Goal: Task Accomplishment & Management: Use online tool/utility

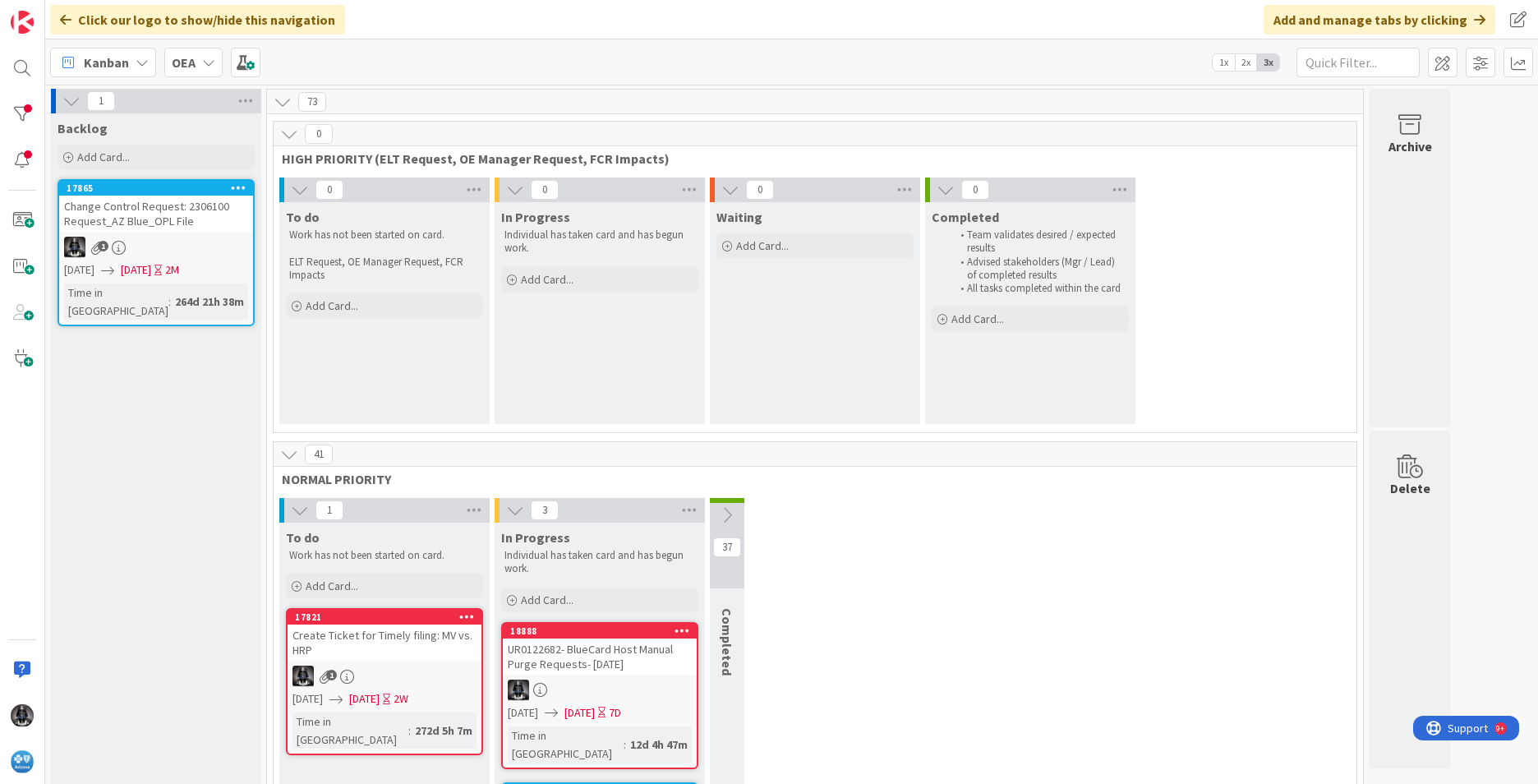
click at [138, 64] on icon at bounding box center [143, 63] width 13 height 13
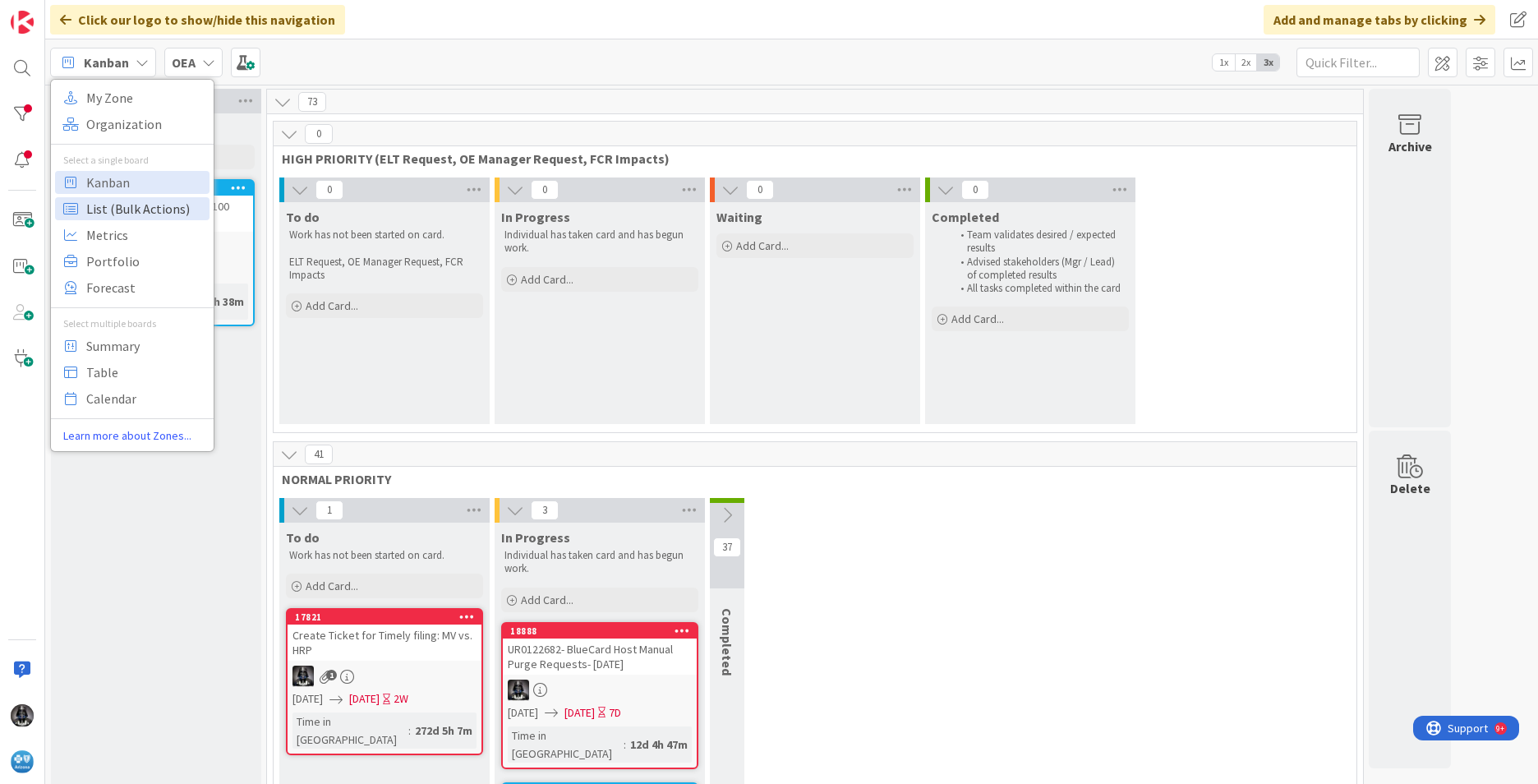
click at [110, 209] on span "List (Bulk Actions)" at bounding box center [145, 208] width 118 height 24
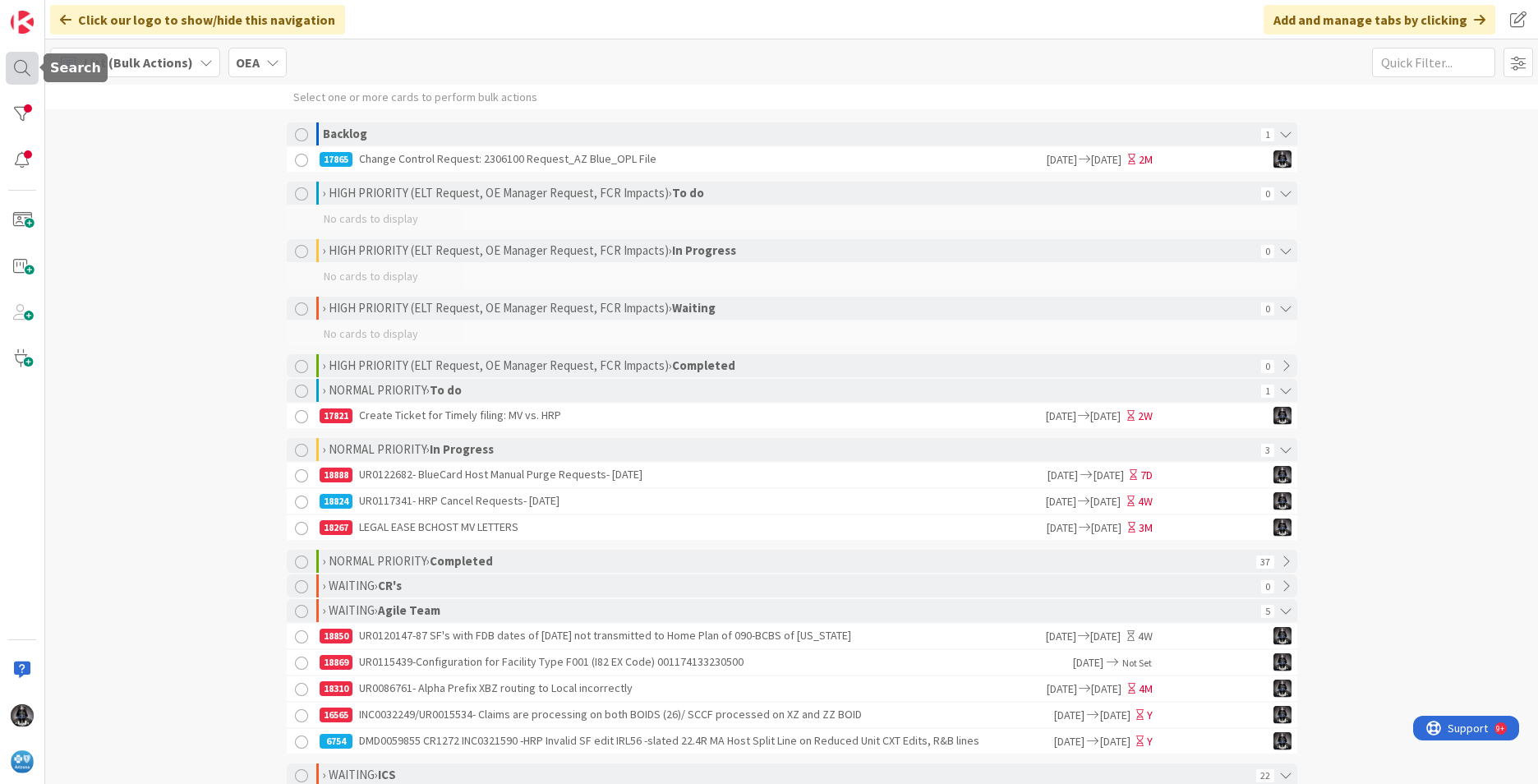
click at [19, 67] on div at bounding box center [22, 68] width 33 height 33
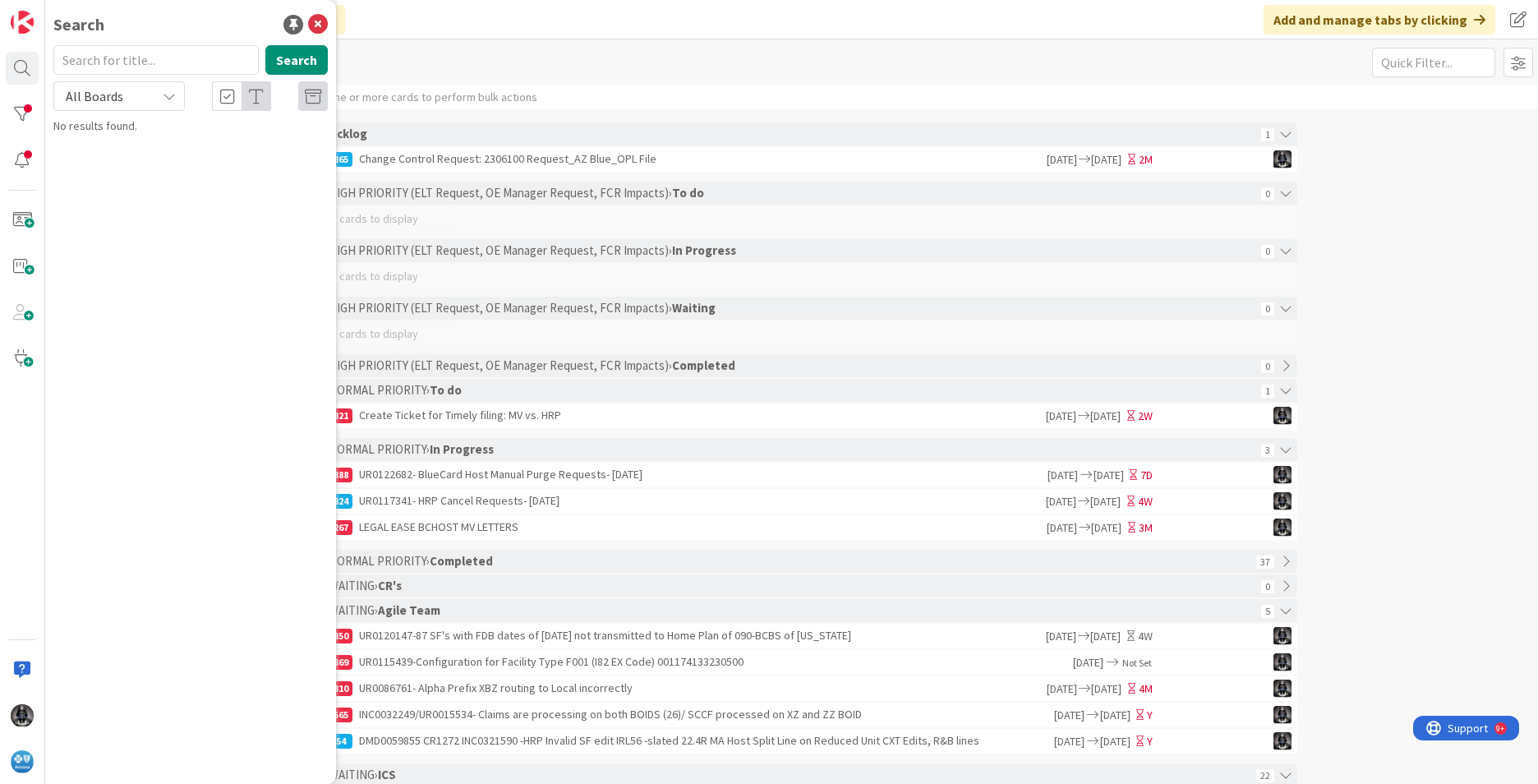
click at [99, 63] on input "text" at bounding box center [156, 60] width 205 height 30
type input "6521"
click at [152, 161] on span "US201141-Claim in Legacy was denied with 1083. New prefix is Medicare Advantage…" at bounding box center [200, 161] width 248 height 50
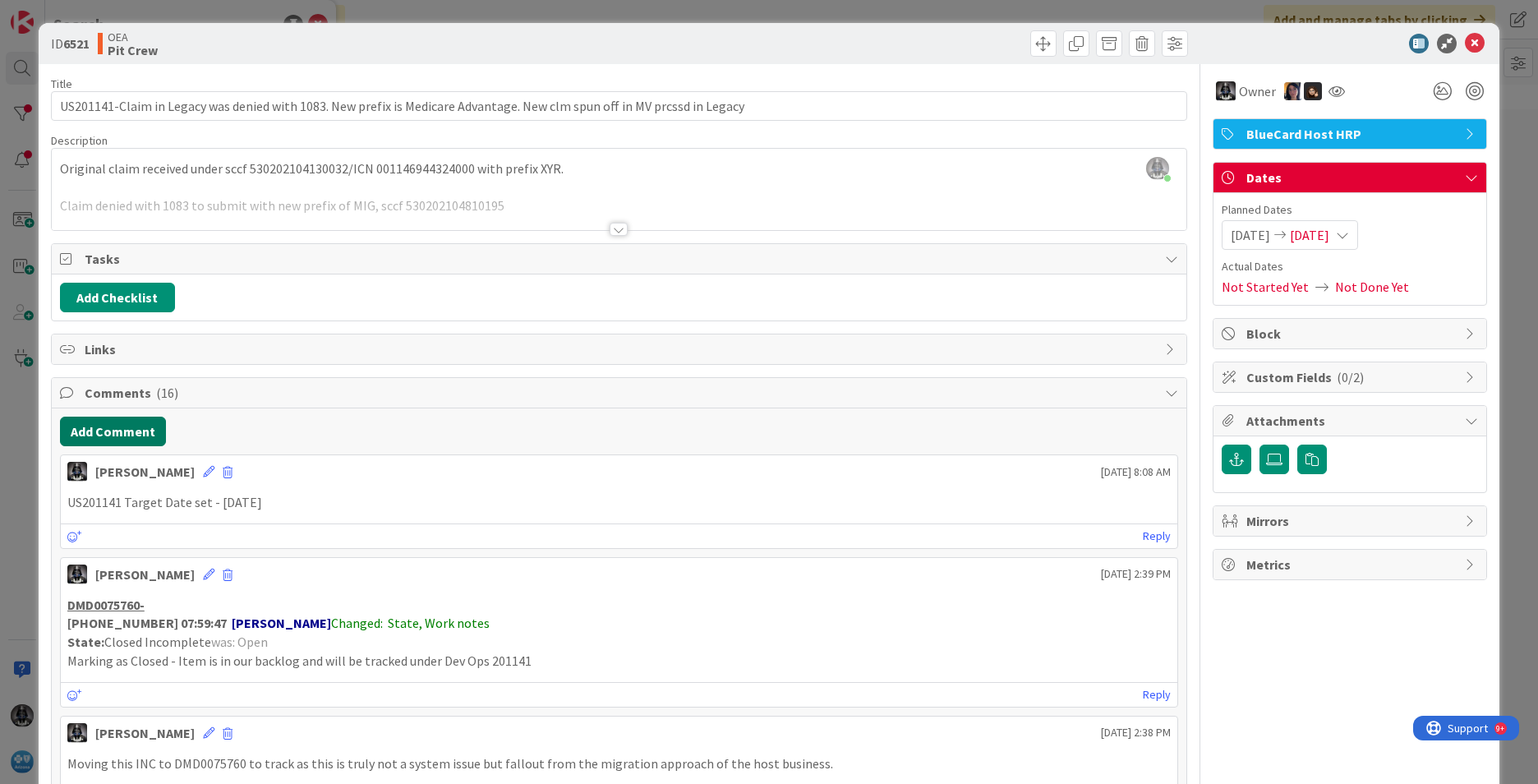
click at [93, 423] on button "Add Comment" at bounding box center [113, 431] width 106 height 30
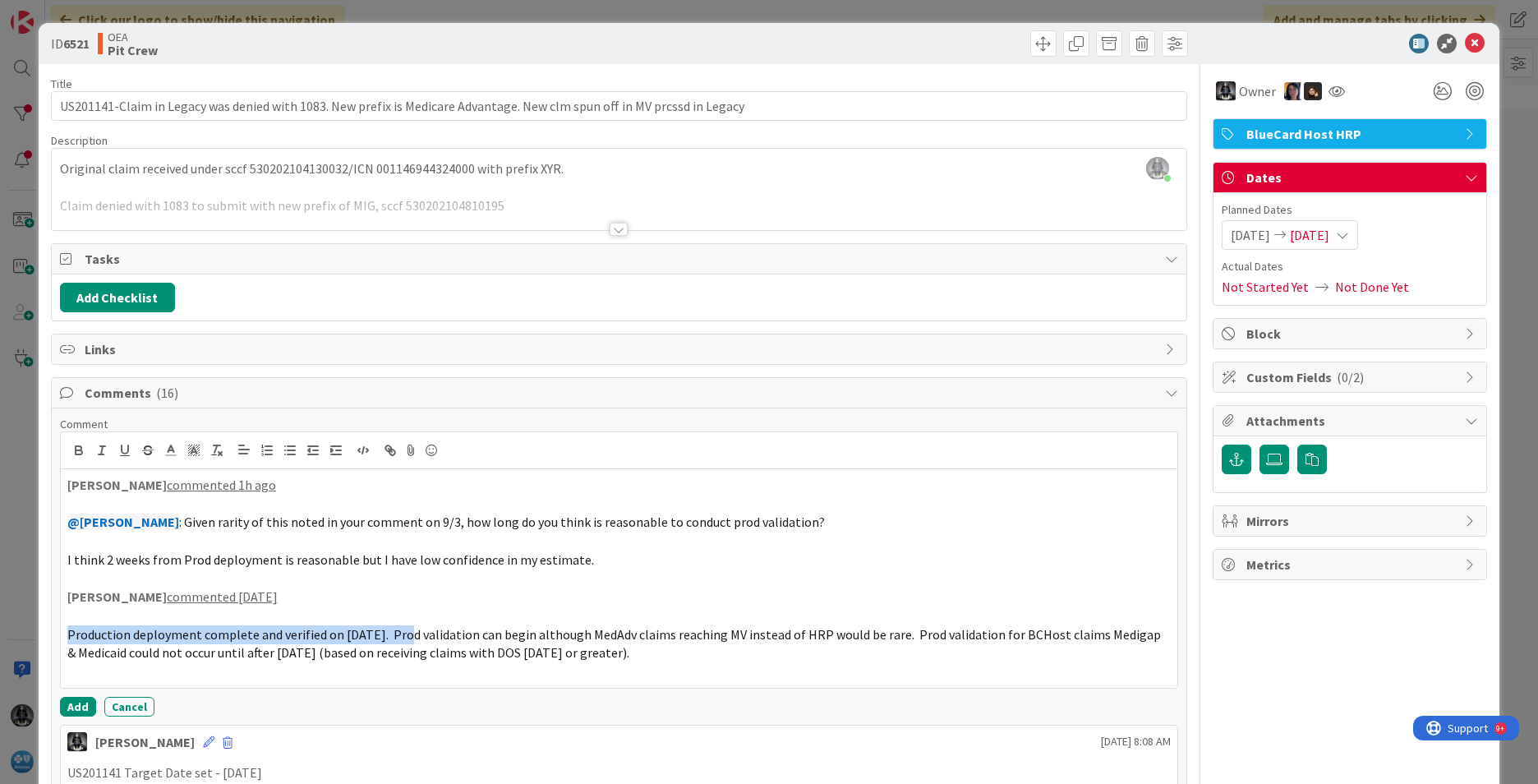
drag, startPoint x: 63, startPoint y: 631, endPoint x: 399, endPoint y: 629, distance: 336.0
click at [401, 630] on div "[PERSON_NAME] commented 1h ago @[PERSON_NAME] : Given rarity of this noted in y…" at bounding box center [619, 578] width 1117 height 219
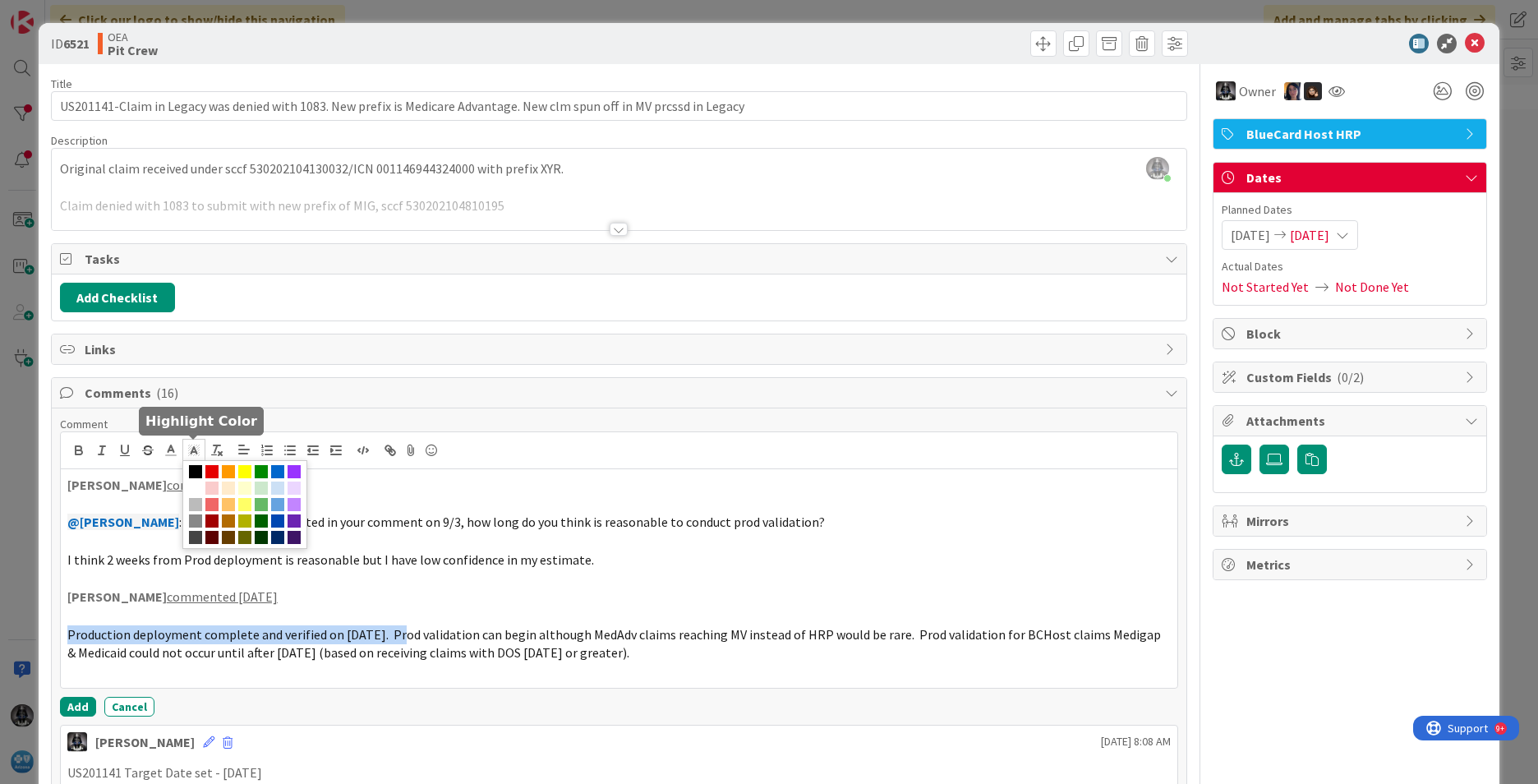
click at [190, 451] on icon at bounding box center [194, 450] width 15 height 15
click at [243, 468] on span at bounding box center [245, 472] width 13 height 13
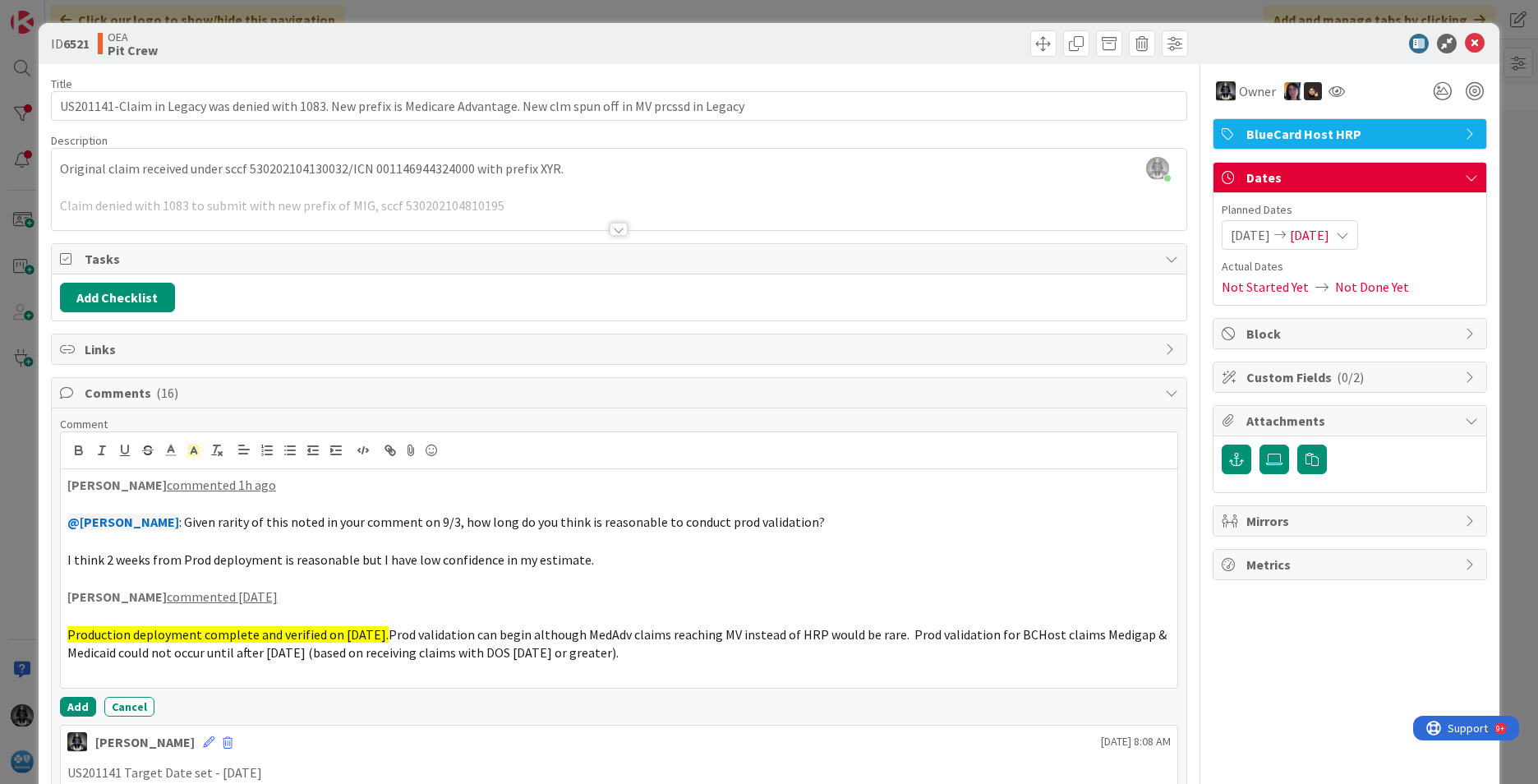
click at [726, 335] on div "Links" at bounding box center [619, 350] width 1135 height 30
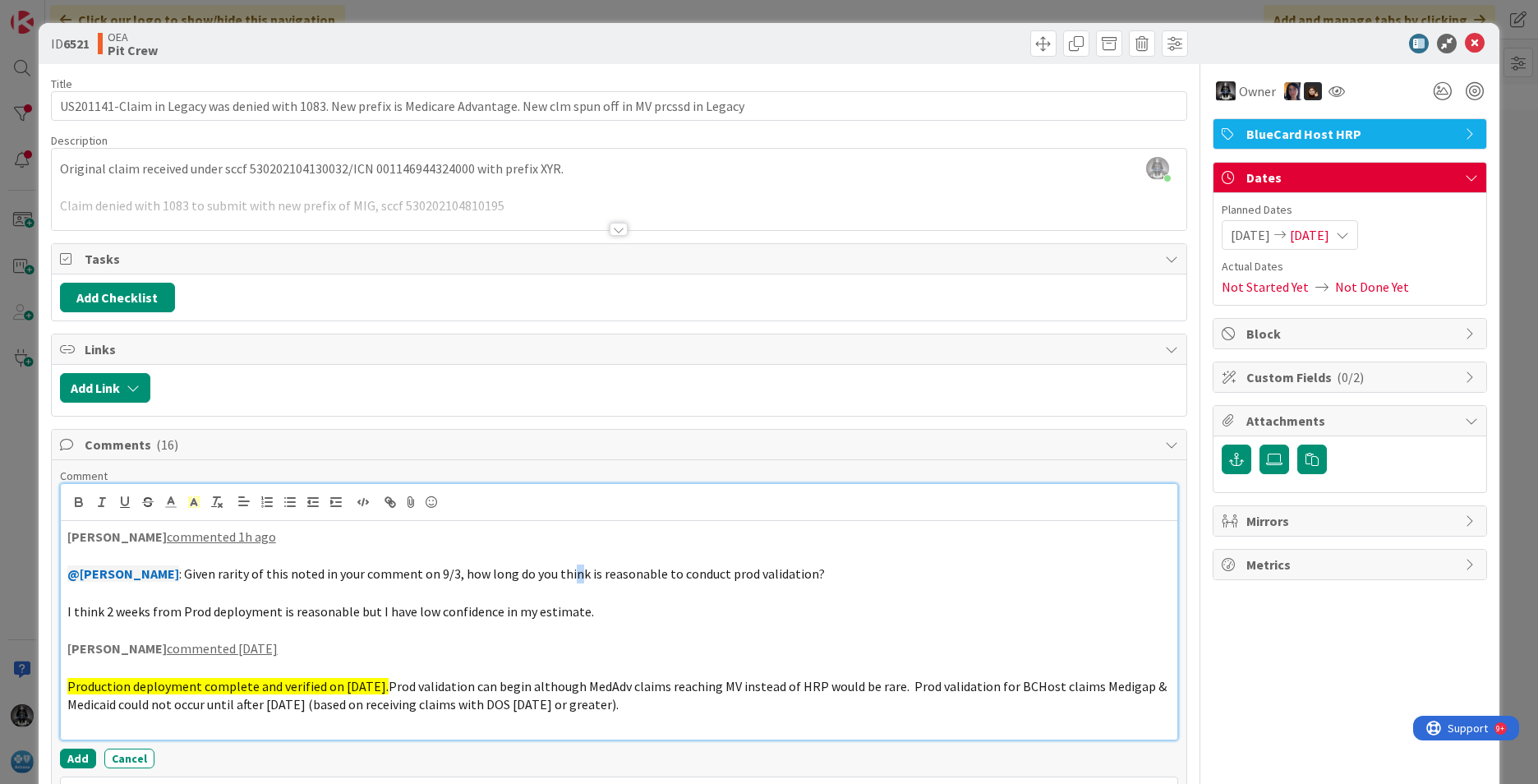
drag, startPoint x: 552, startPoint y: 569, endPoint x: 563, endPoint y: 574, distance: 12.1
click at [559, 574] on span ": Given rarity of this noted in your comment on 9/3, how long do you think is r…" at bounding box center [502, 574] width 646 height 17
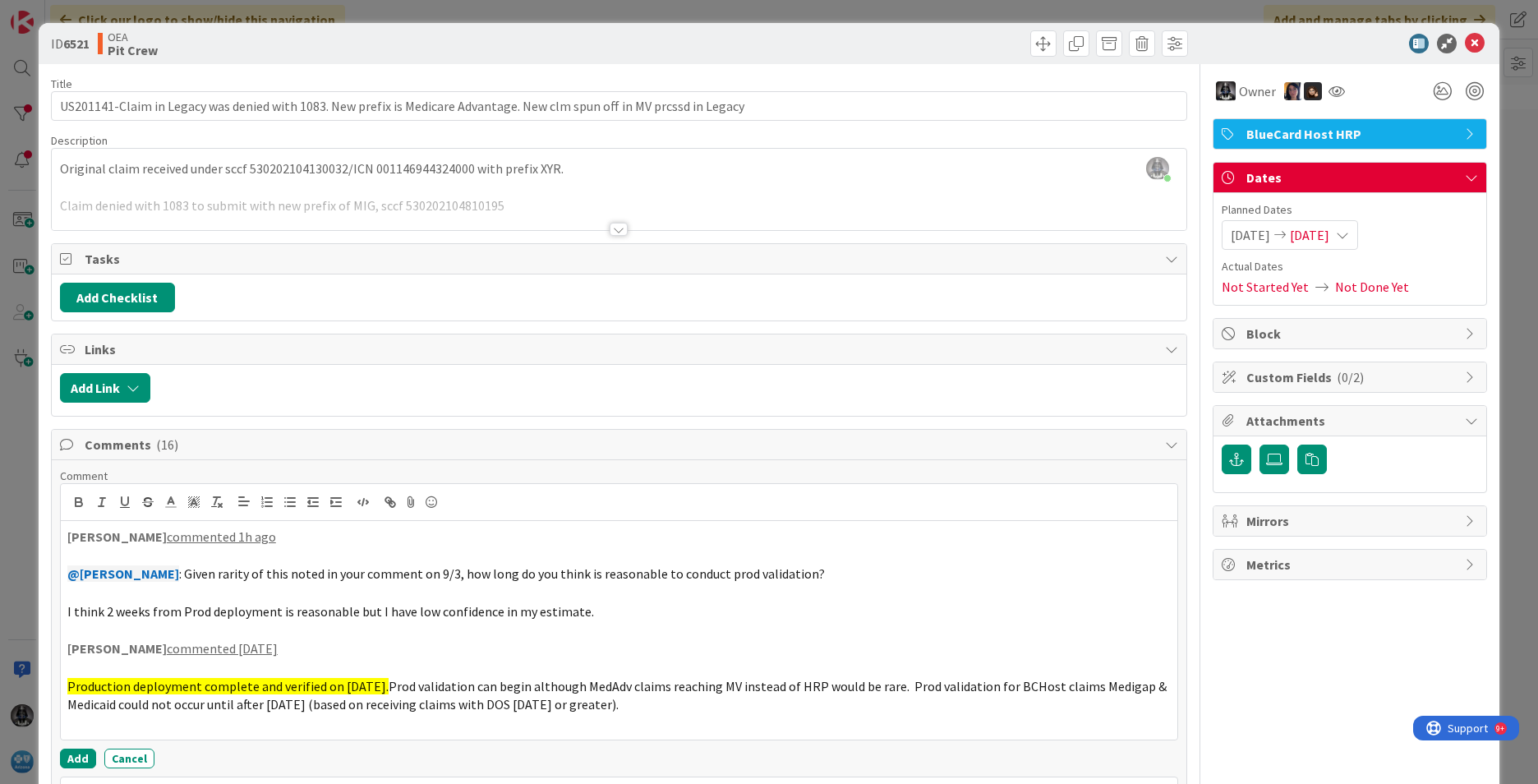
click at [1217, 234] on icon at bounding box center [1343, 235] width 13 height 13
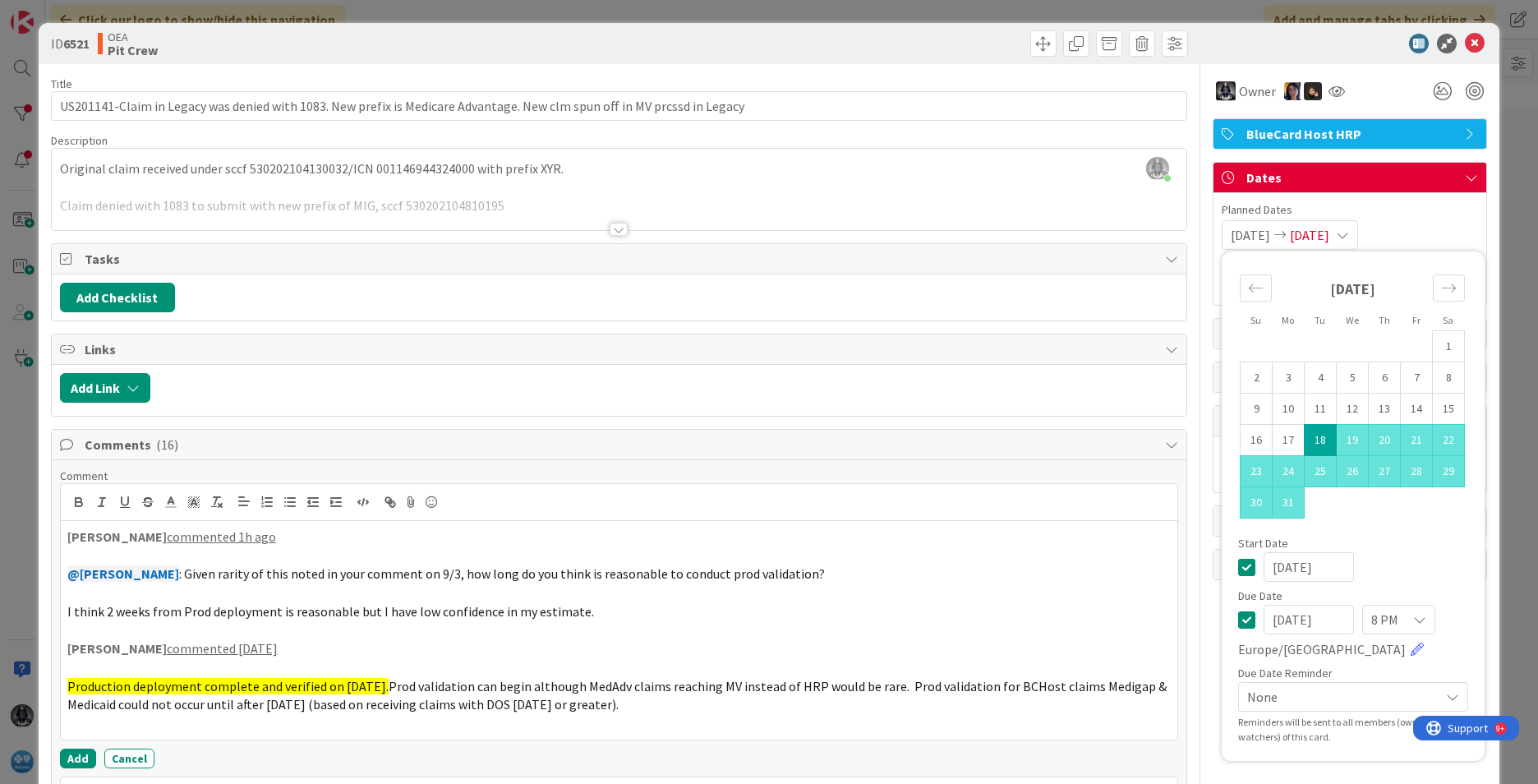
drag, startPoint x: 1328, startPoint y: 618, endPoint x: 1230, endPoint y: 614, distance: 98.1
click at [1217, 614] on div "[DATE] 8 PM [GEOGRAPHIC_DATA]/[GEOGRAPHIC_DATA]" at bounding box center [1352, 632] width 230 height 54
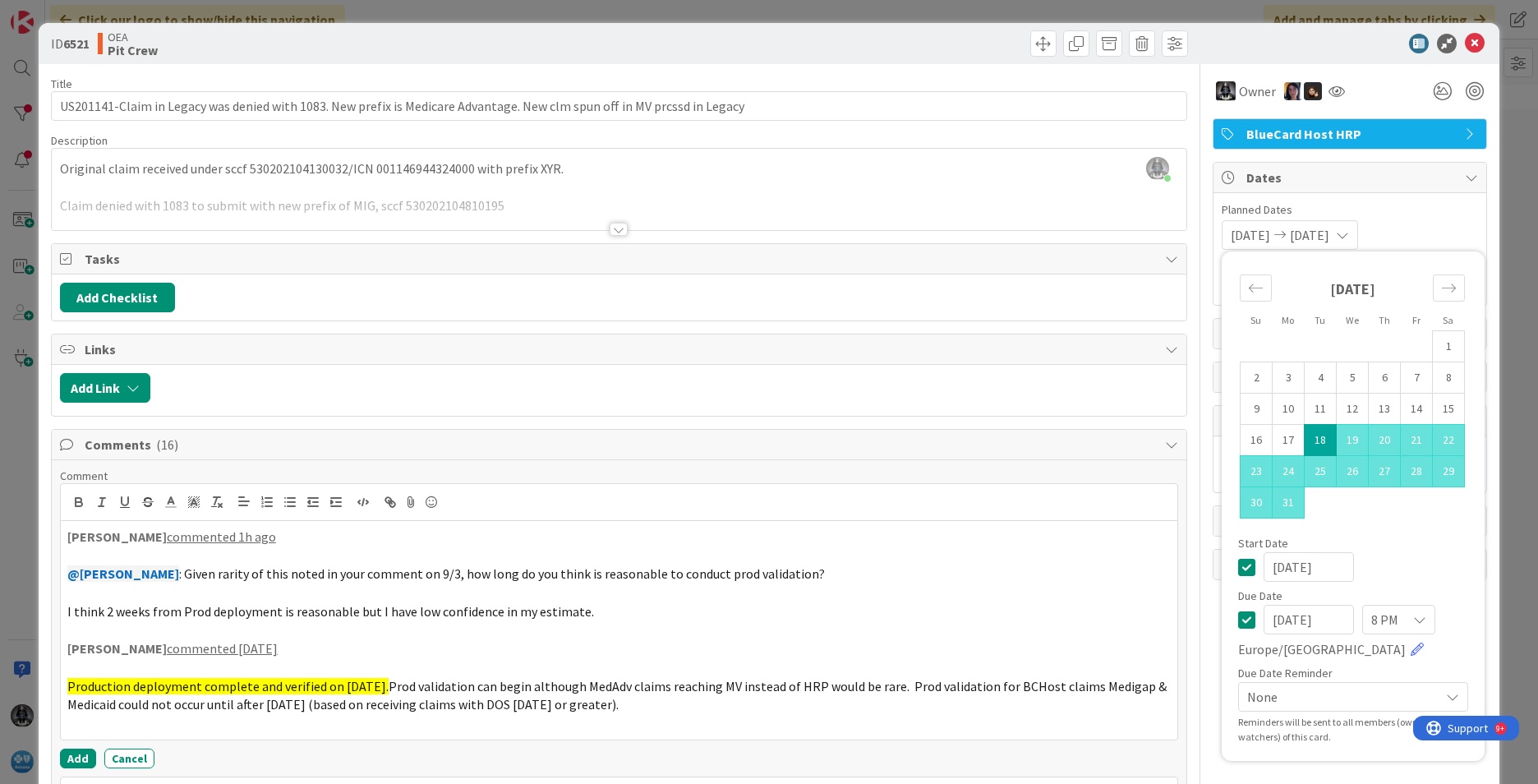
type input "[DATE]"
click at [1217, 554] on div "[DATE]" at bounding box center [1352, 567] width 230 height 30
click at [1032, 40] on span at bounding box center [1044, 43] width 26 height 26
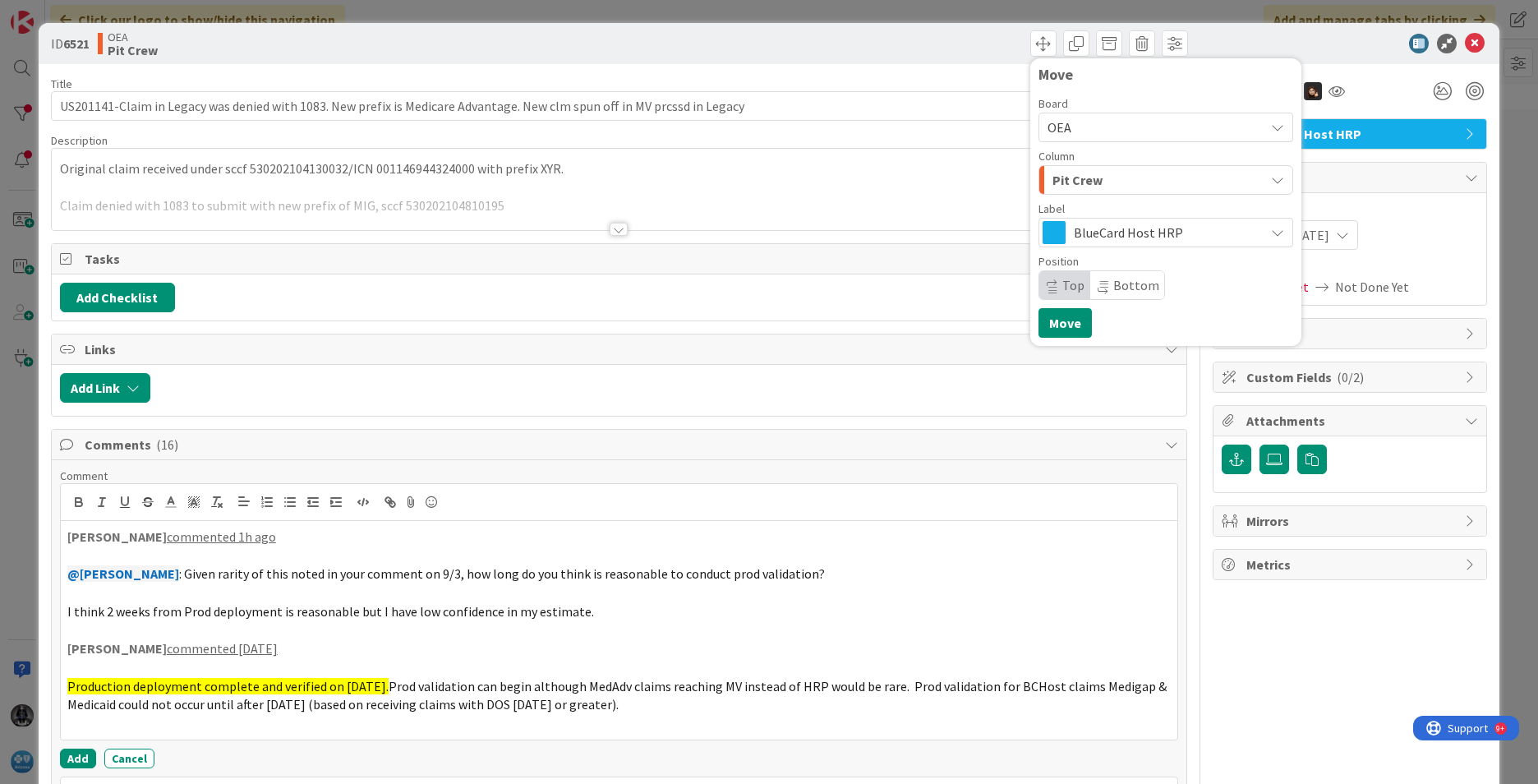
click at [1056, 182] on span "Pit Crew" at bounding box center [1077, 179] width 50 height 22
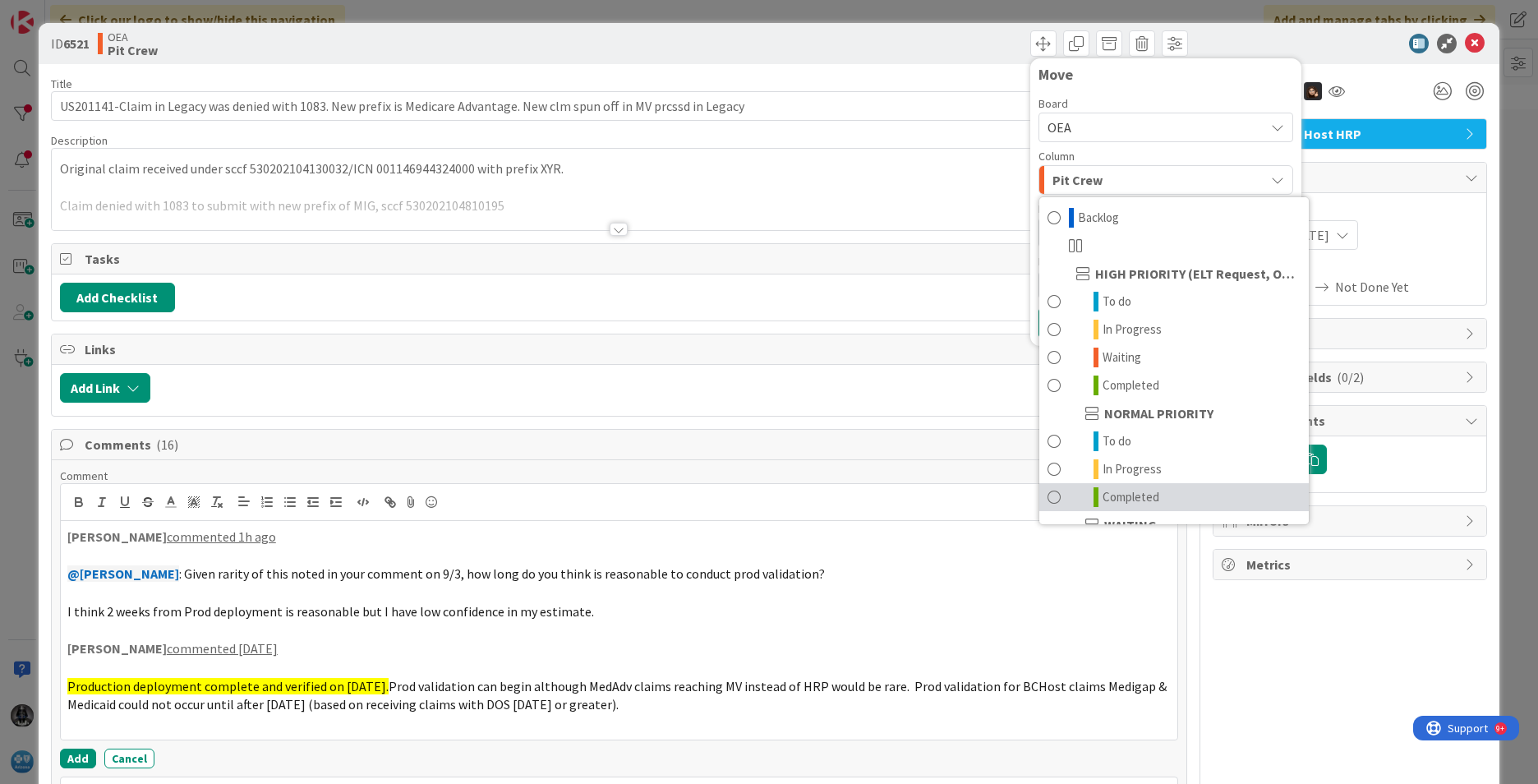
click at [1116, 493] on span "Completed" at bounding box center [1131, 497] width 56 height 20
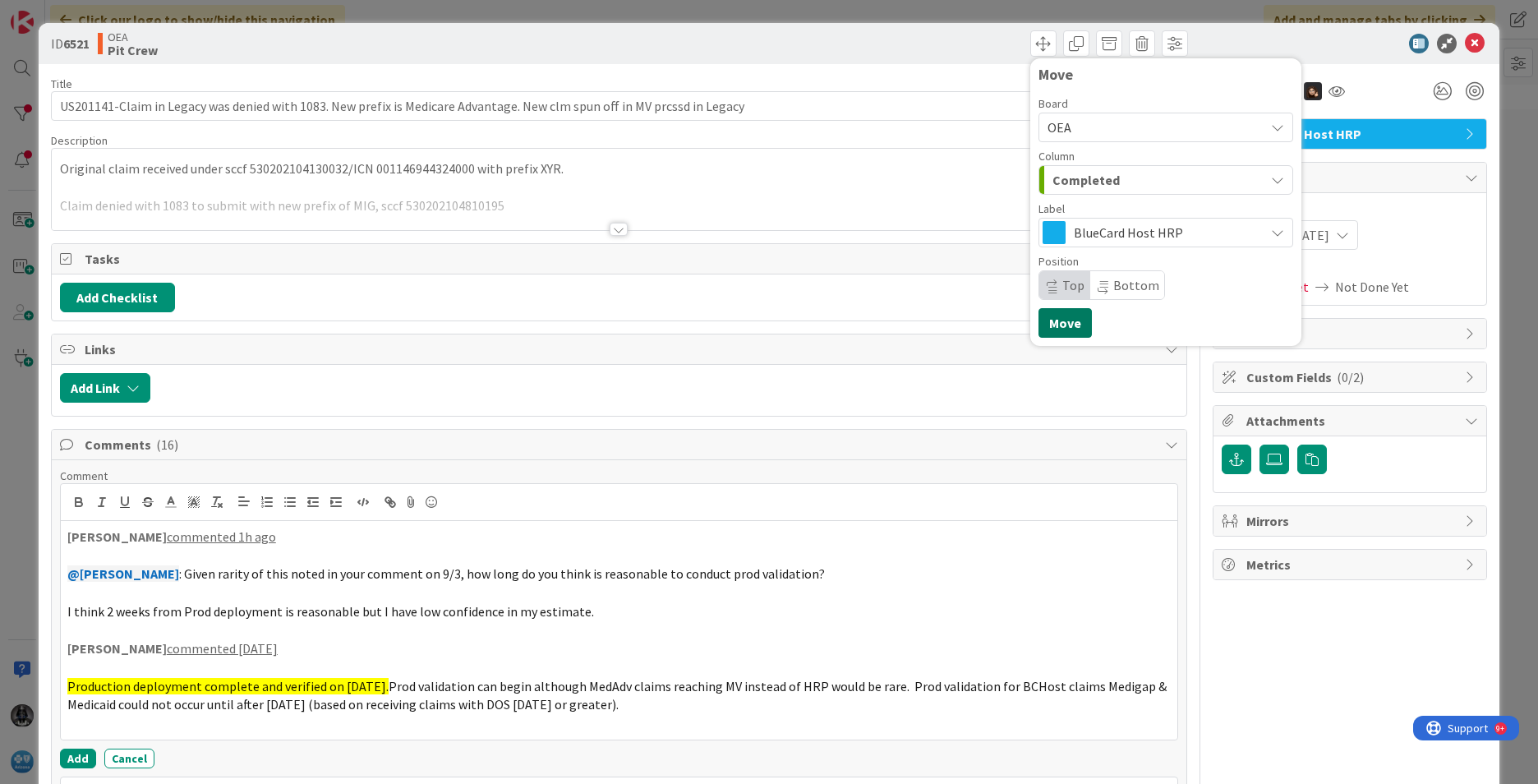
click at [1057, 320] on button "Move" at bounding box center [1064, 324] width 53 height 30
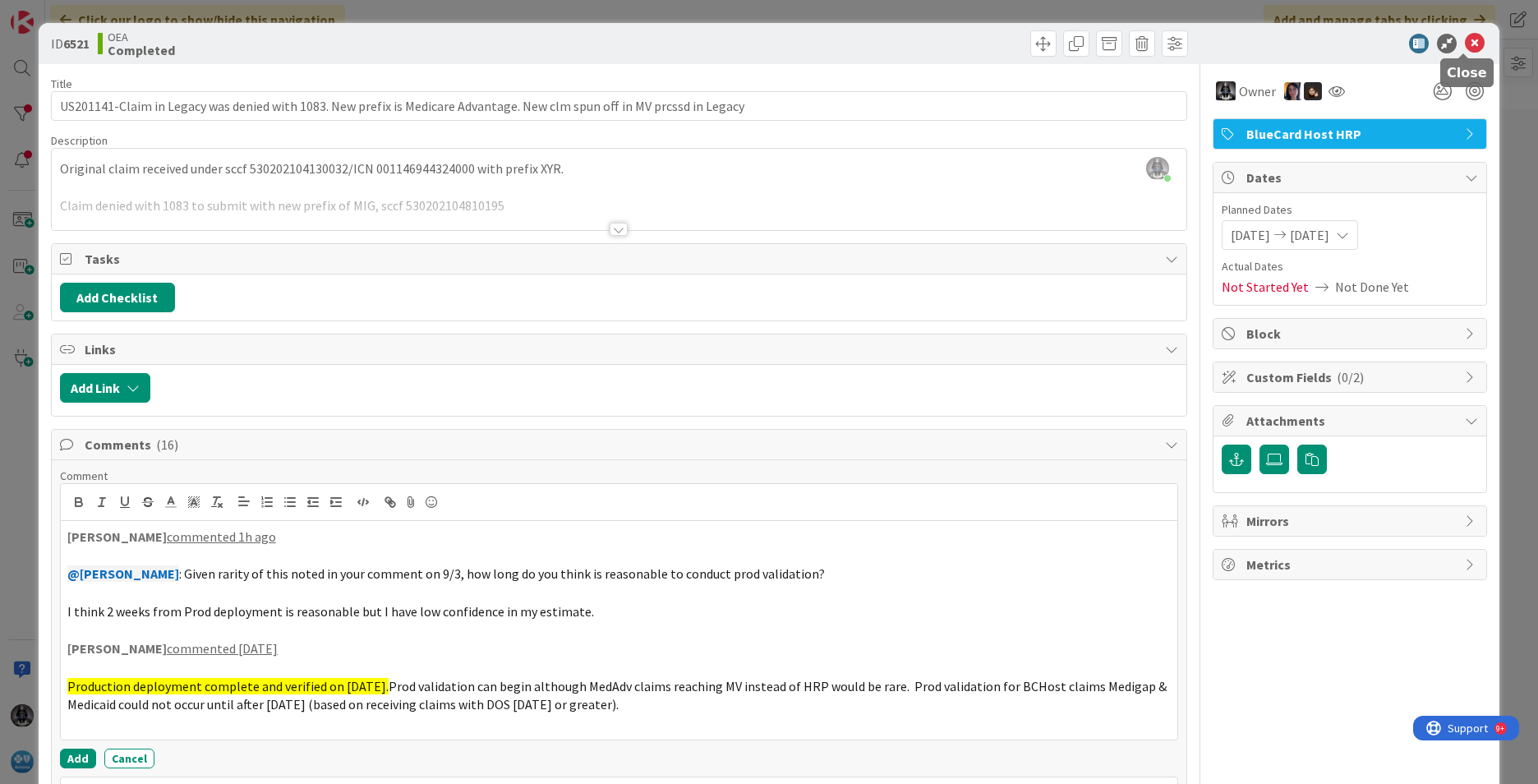
click at [1217, 43] on icon at bounding box center [1474, 43] width 20 height 20
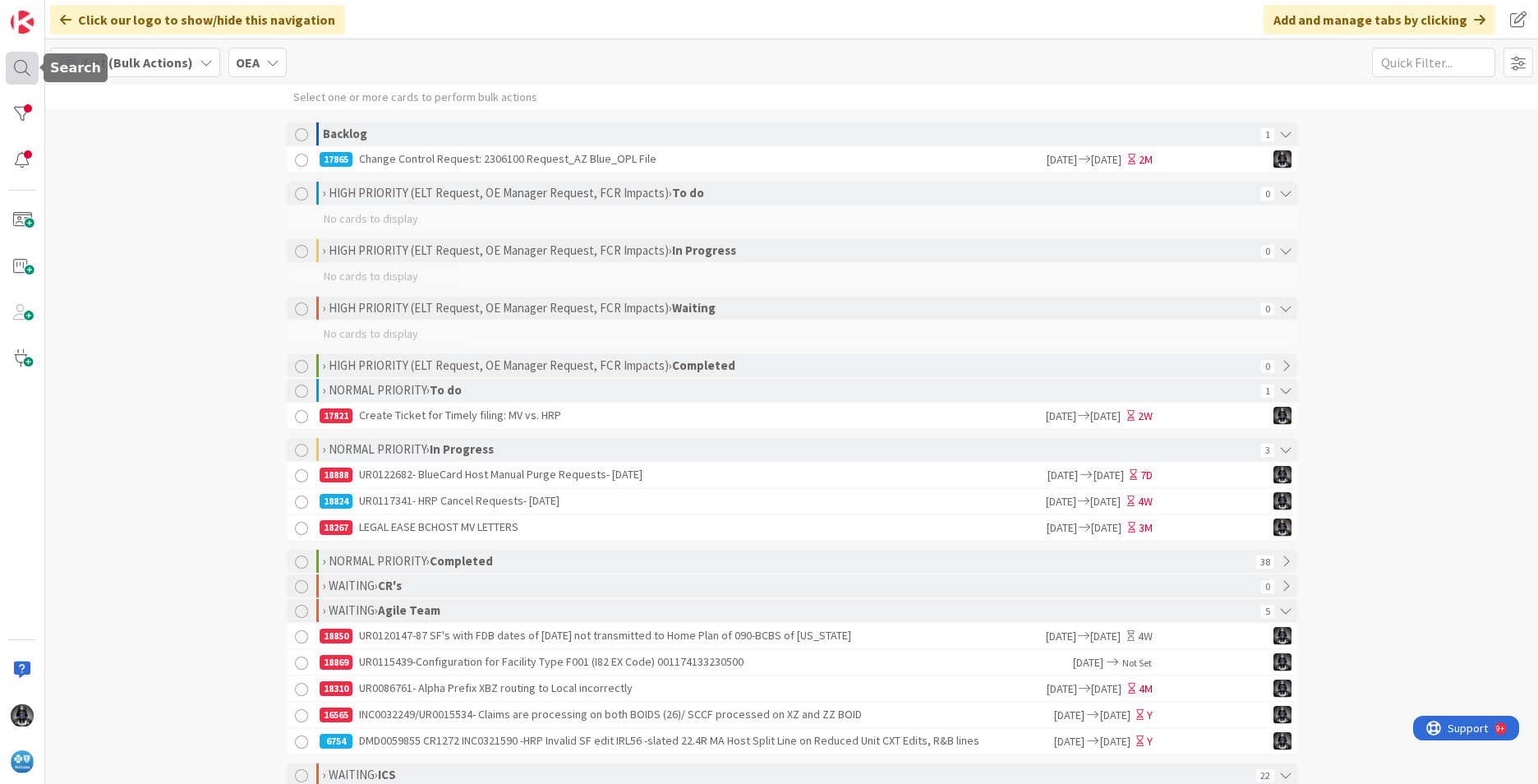
click at [18, 61] on div at bounding box center [22, 68] width 33 height 33
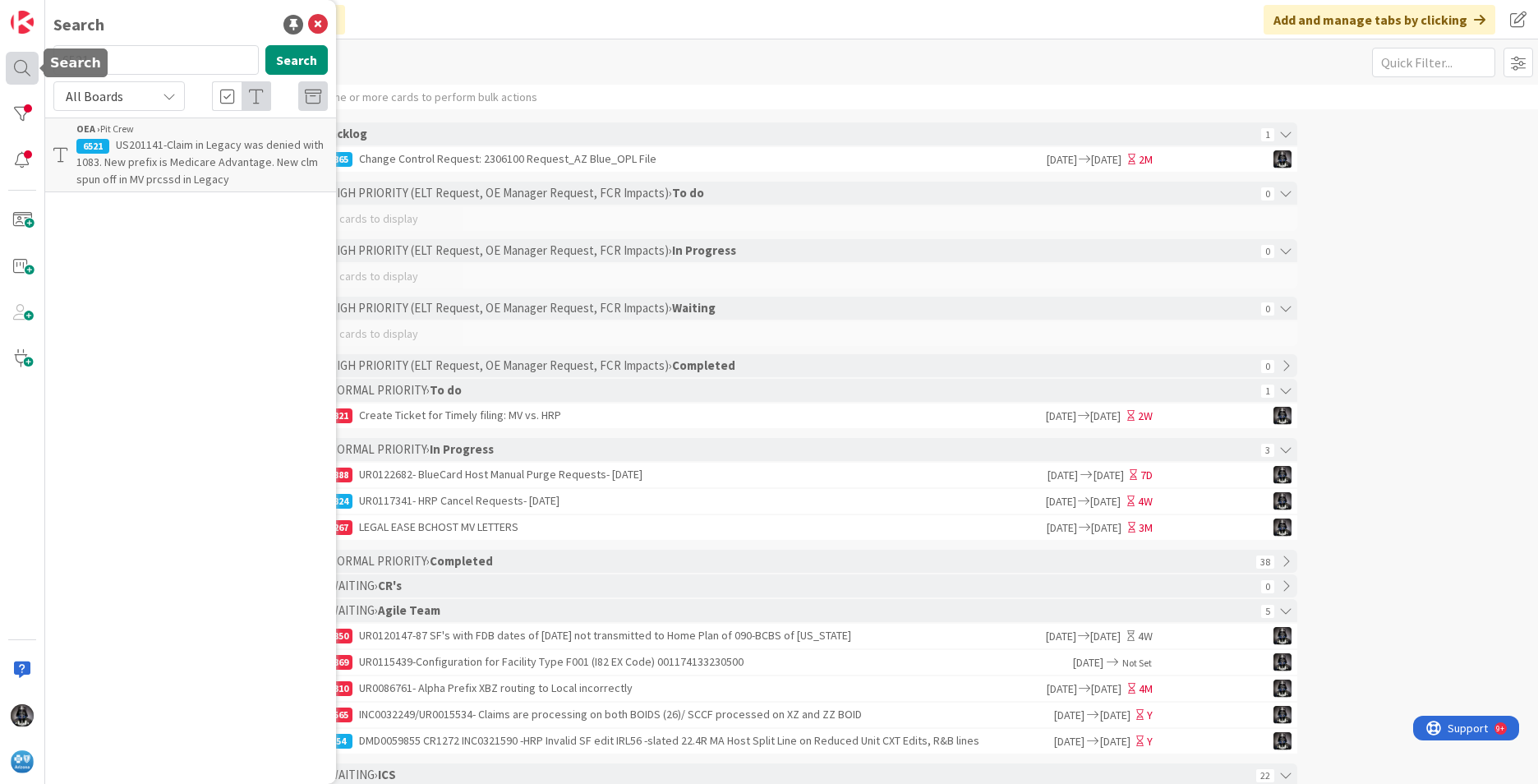
drag, startPoint x: 125, startPoint y: 56, endPoint x: 24, endPoint y: 57, distance: 101.0
click at [24, 57] on div "Search 6521 Search All Boards OEA › Pit Crew 6521 US201141-Claim in Legacy was …" at bounding box center [23, 392] width 45 height 784
type input "17975"
click at [197, 148] on span "UR0070458 (config ticket UR0082362)-BCHost claims pending in I92- US617258" at bounding box center [188, 153] width 223 height 32
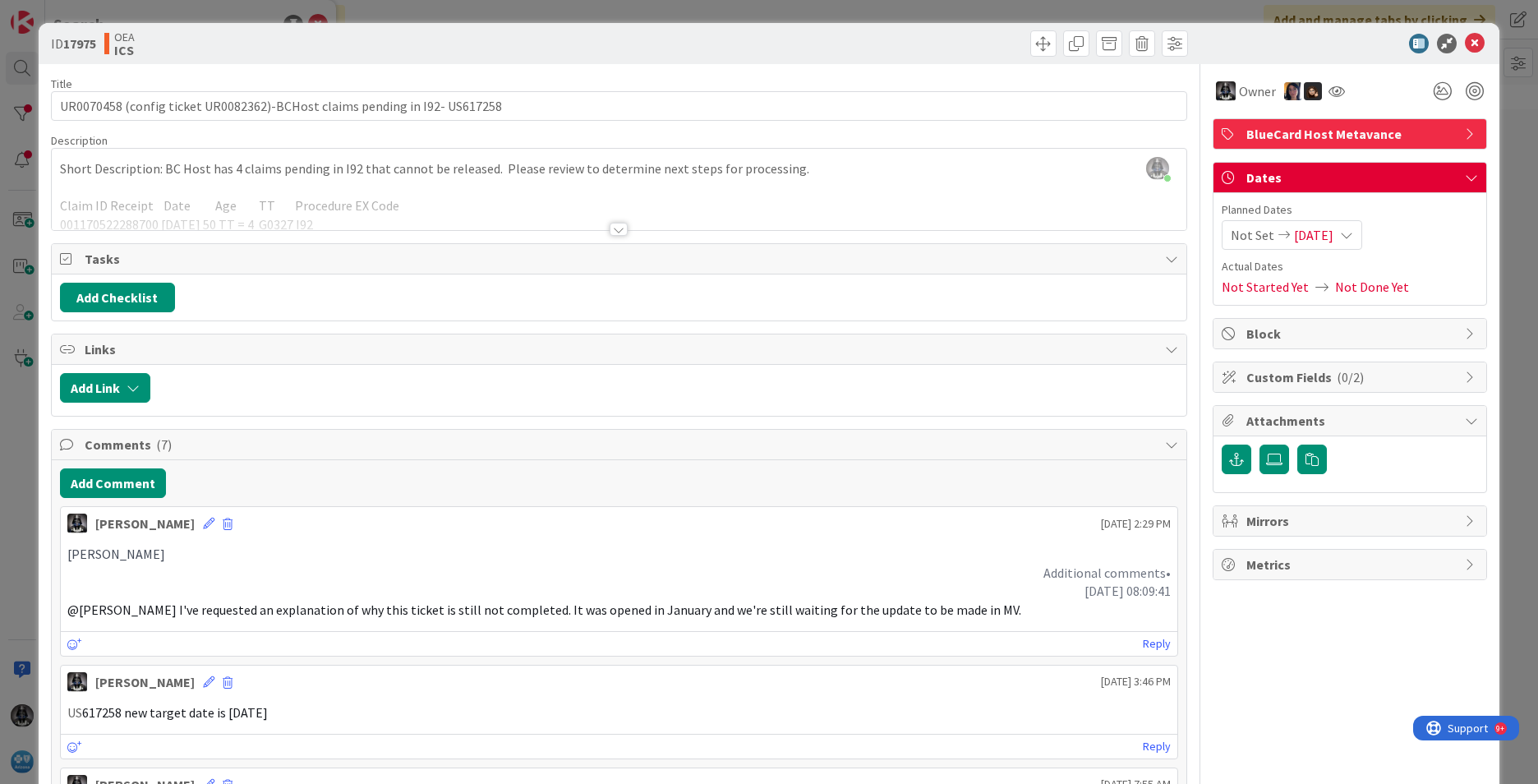
click at [613, 224] on div at bounding box center [618, 229] width 18 height 13
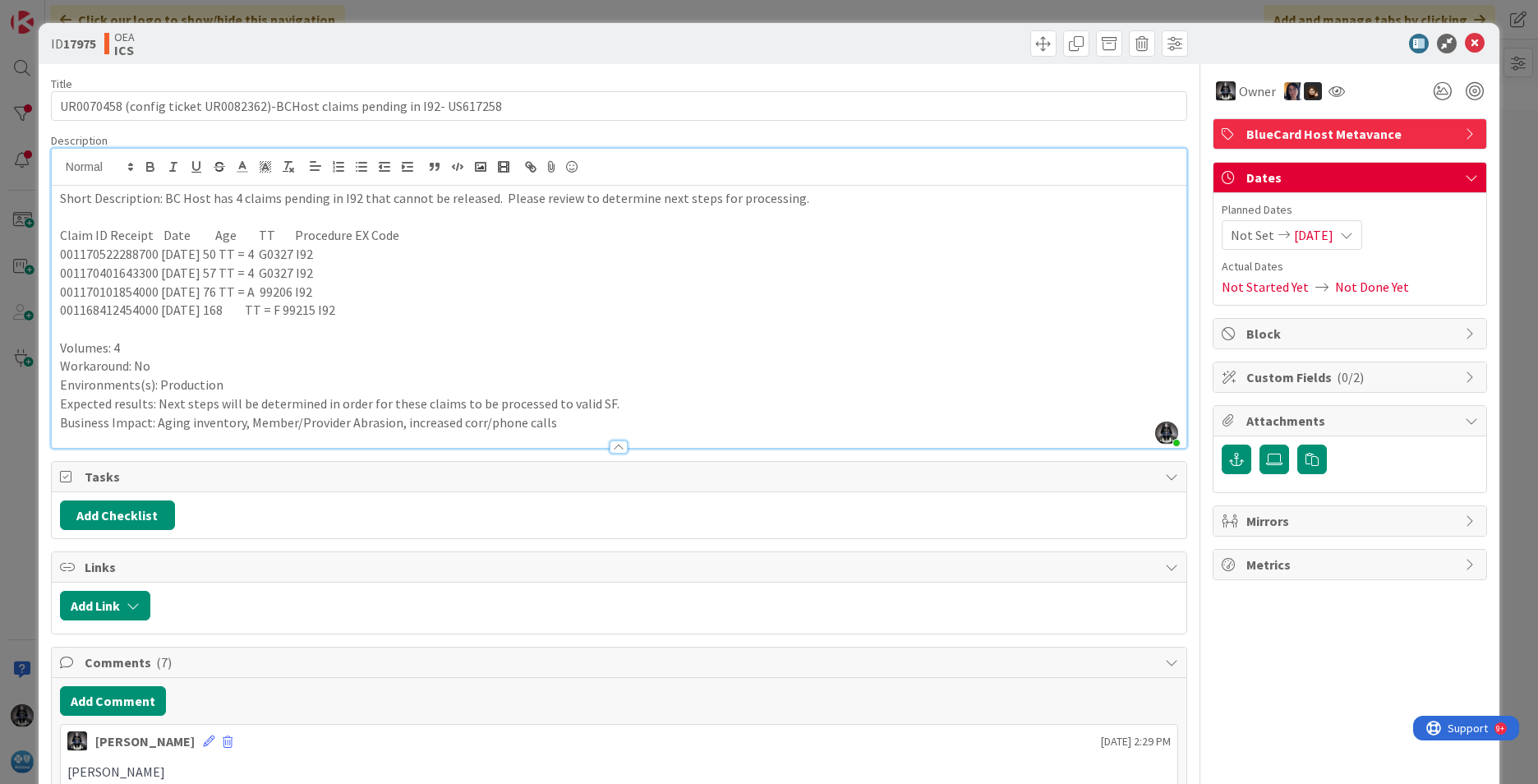
click at [109, 255] on p "001170522288700 [DATE] 50 TT = 4 G0327 I92" at bounding box center [619, 254] width 1118 height 19
copy p "001170522288700"
click at [101, 275] on p "001170401643300 [DATE] 57 TT = 4 G0327 I92" at bounding box center [619, 273] width 1118 height 19
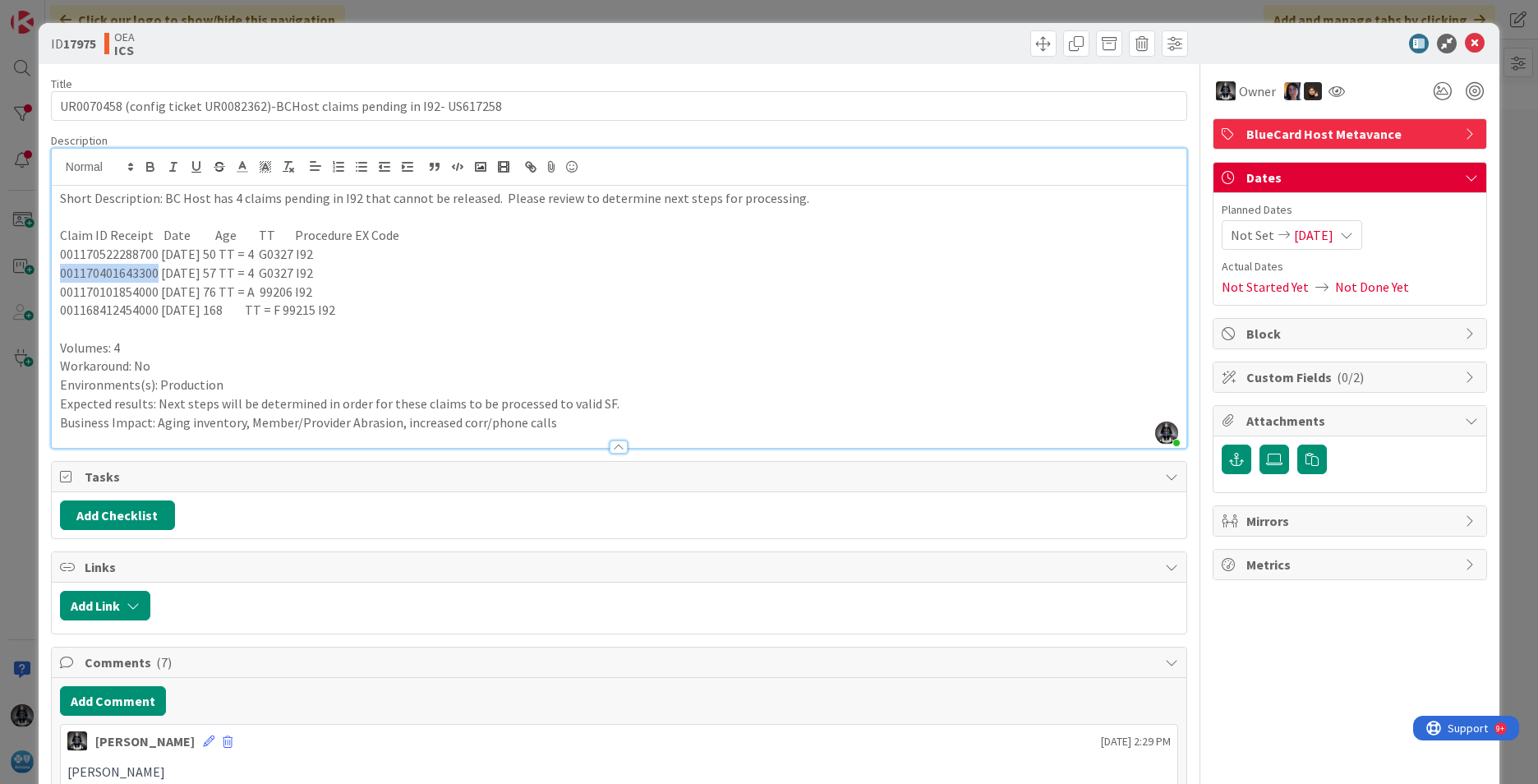
copy p "001170401643300"
click at [1217, 235] on span "[DATE]" at bounding box center [1314, 234] width 39 height 20
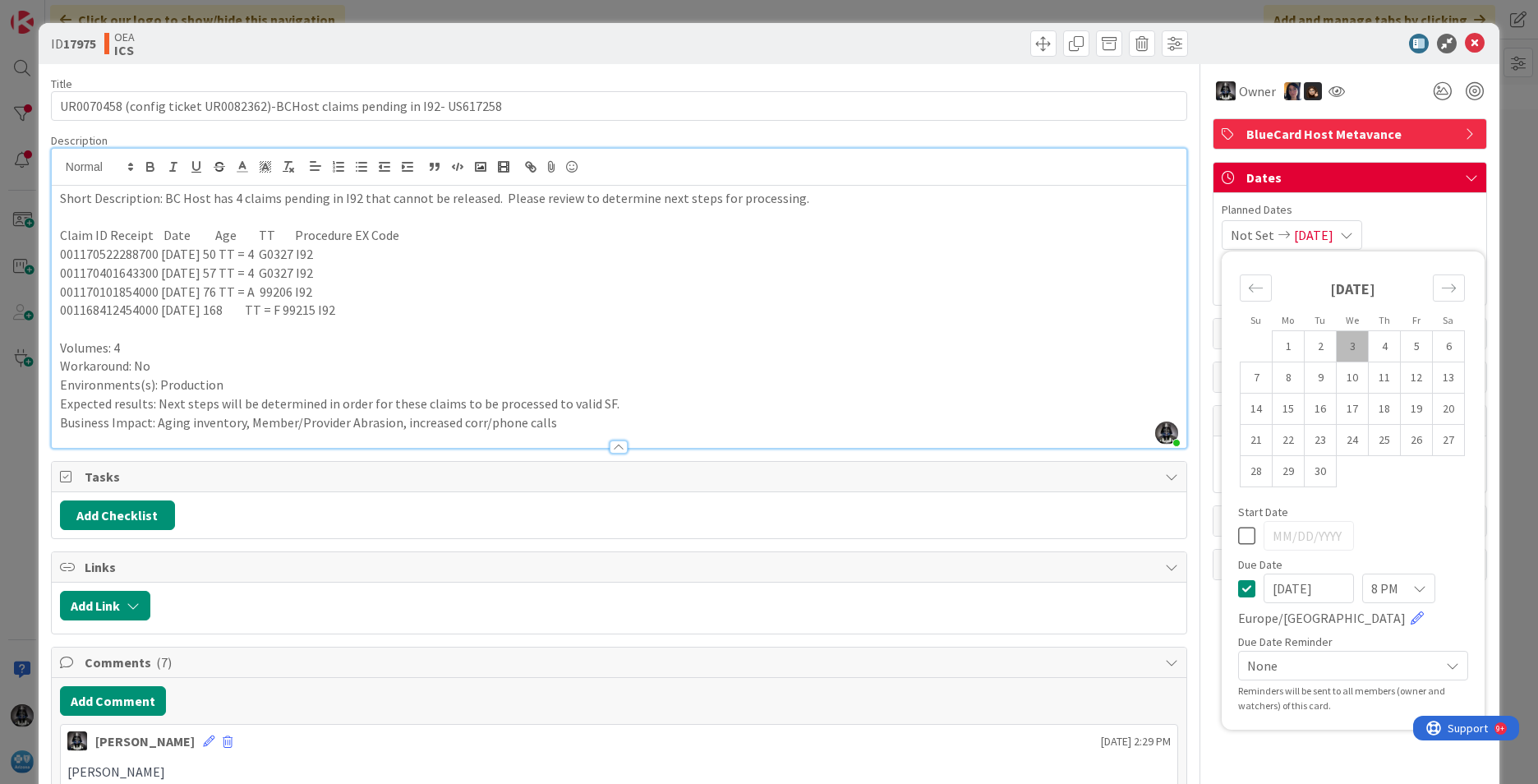
click at [1217, 594] on input "[DATE]" at bounding box center [1308, 589] width 90 height 30
drag, startPoint x: 1328, startPoint y: 588, endPoint x: 1180, endPoint y: 594, distance: 148.1
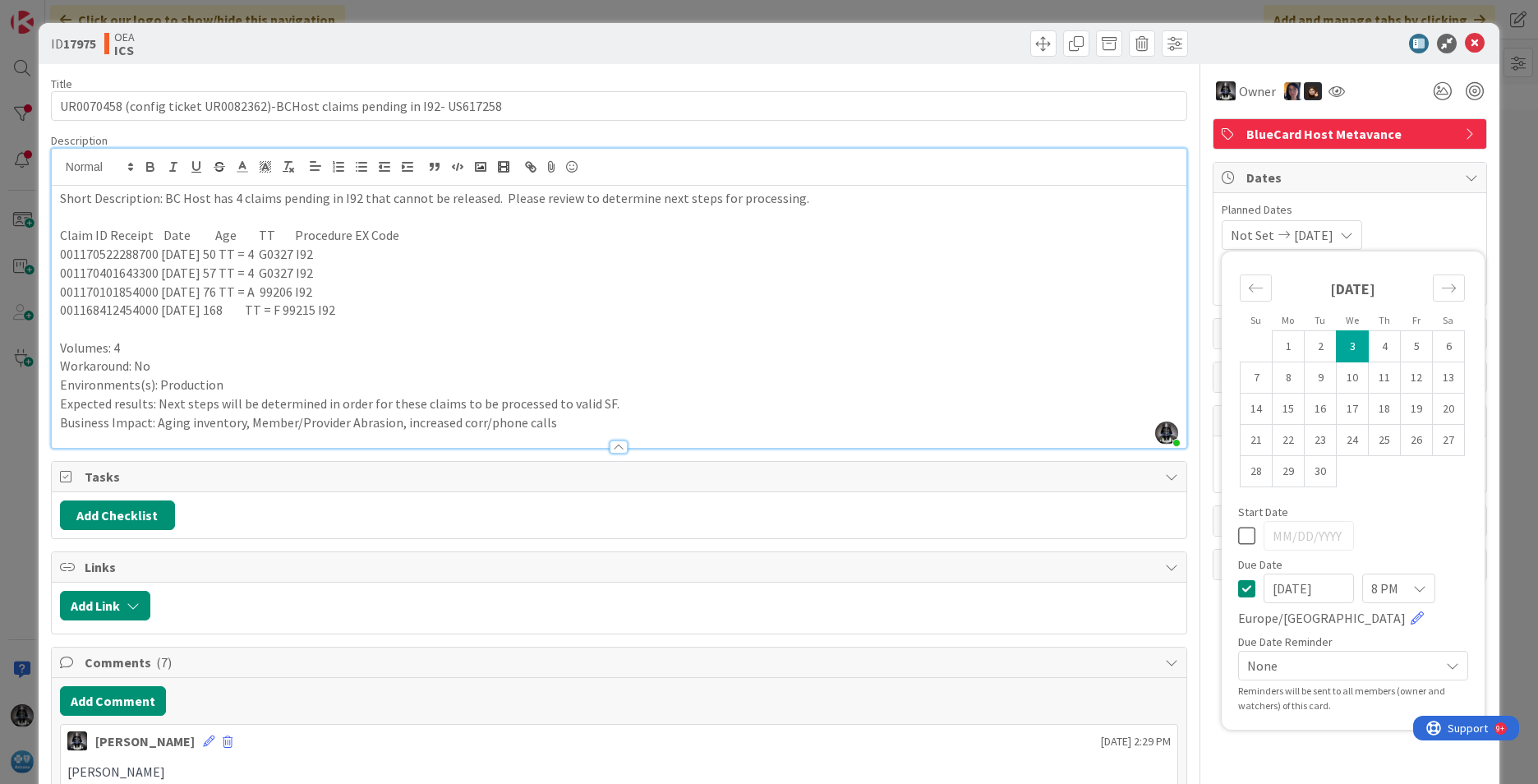
type input "[DATE]"
click at [1217, 520] on div "Start Date" at bounding box center [1352, 528] width 230 height 44
click at [1031, 43] on span at bounding box center [1044, 43] width 26 height 26
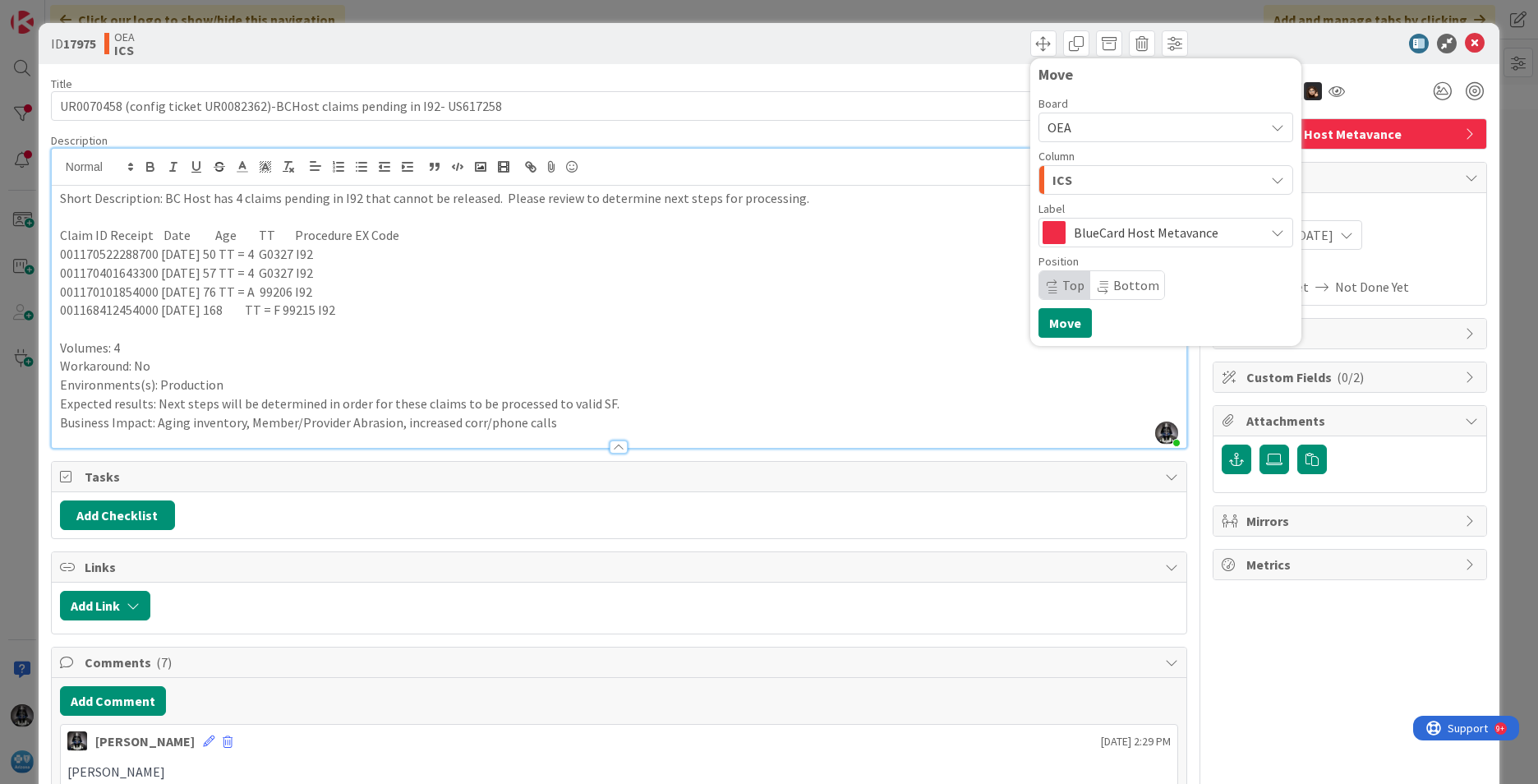
click at [1081, 177] on div "ICS" at bounding box center [1156, 180] width 216 height 26
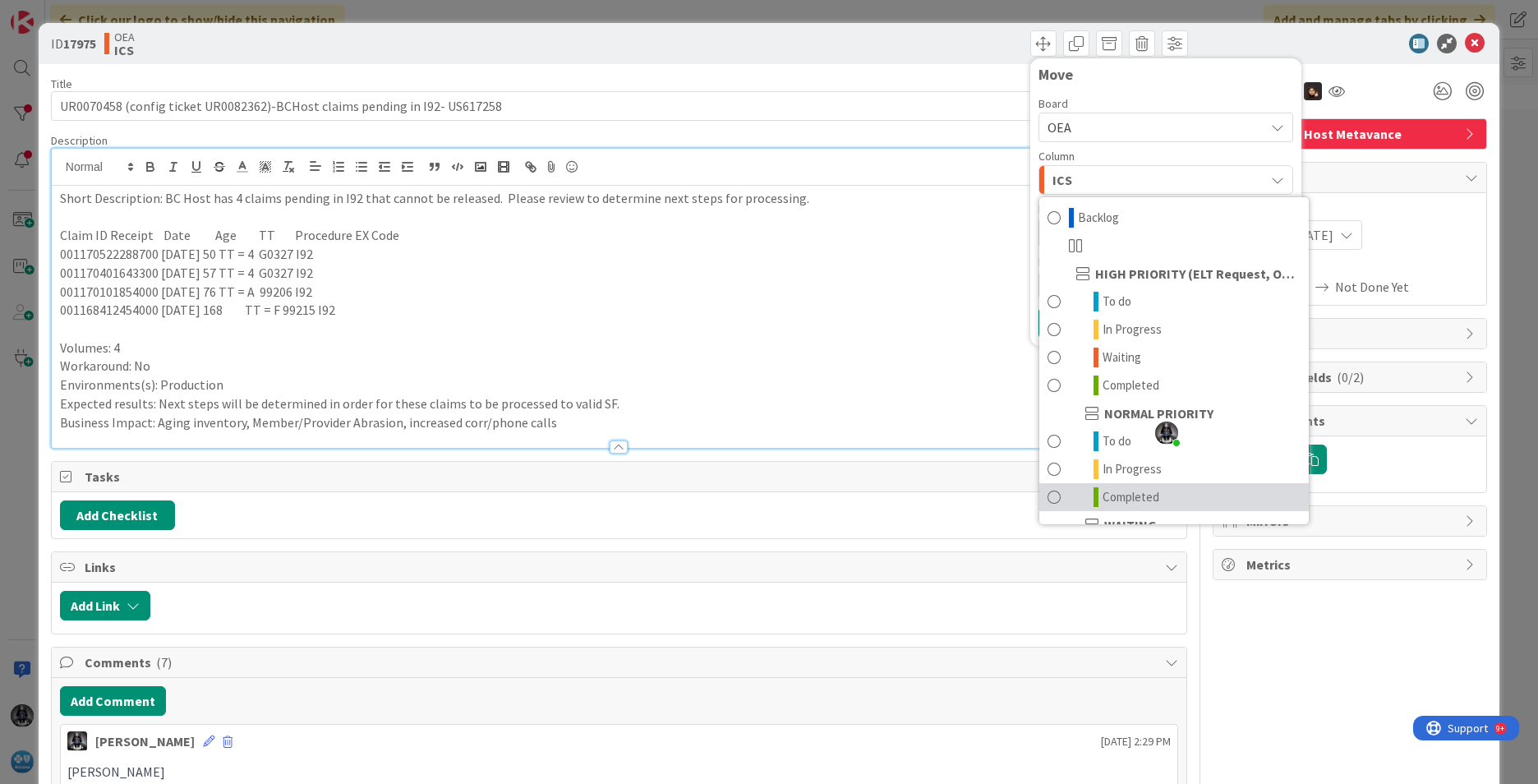
click at [1112, 494] on span "Completed" at bounding box center [1131, 497] width 56 height 20
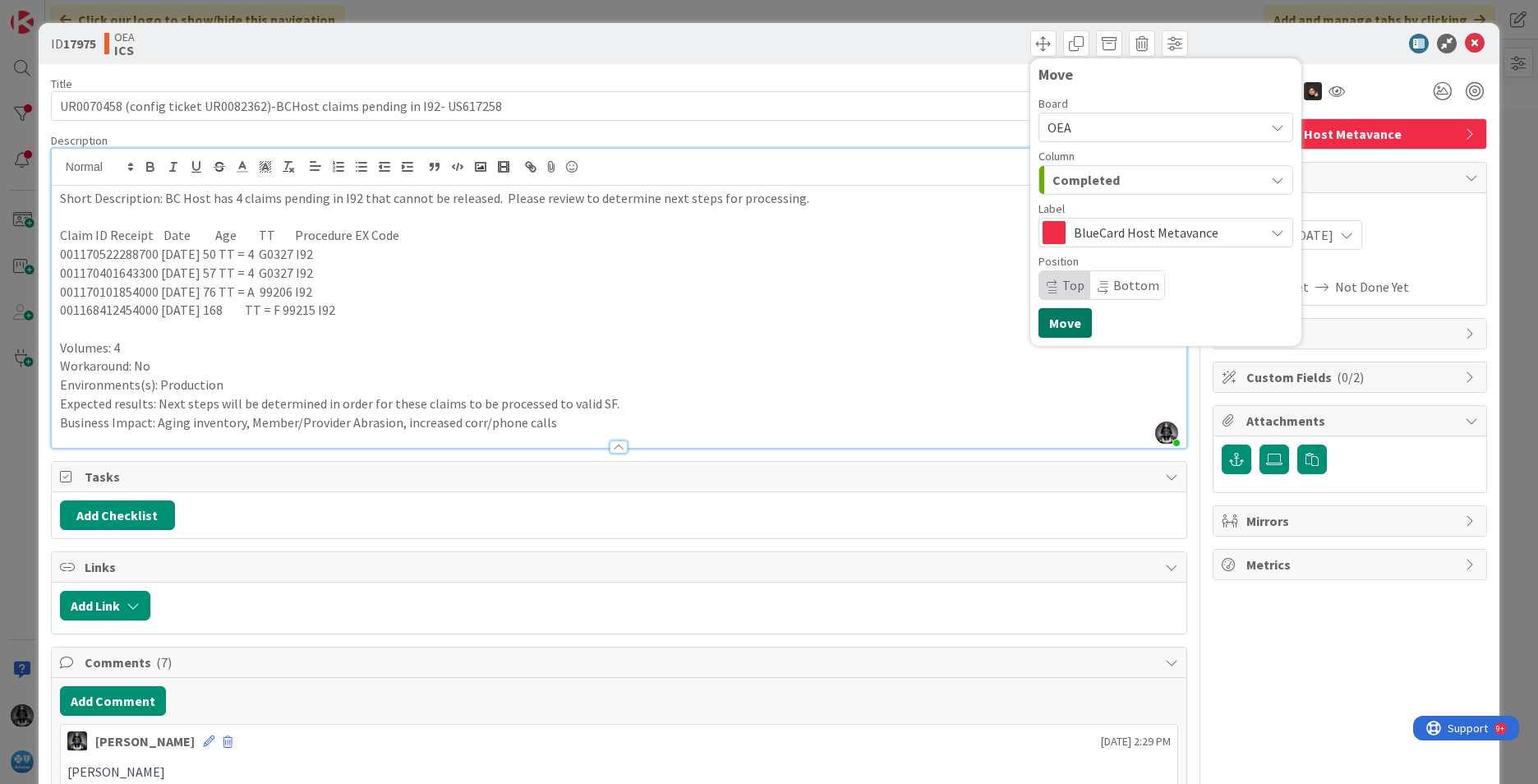
click at [1060, 324] on button "Move" at bounding box center [1064, 324] width 53 height 30
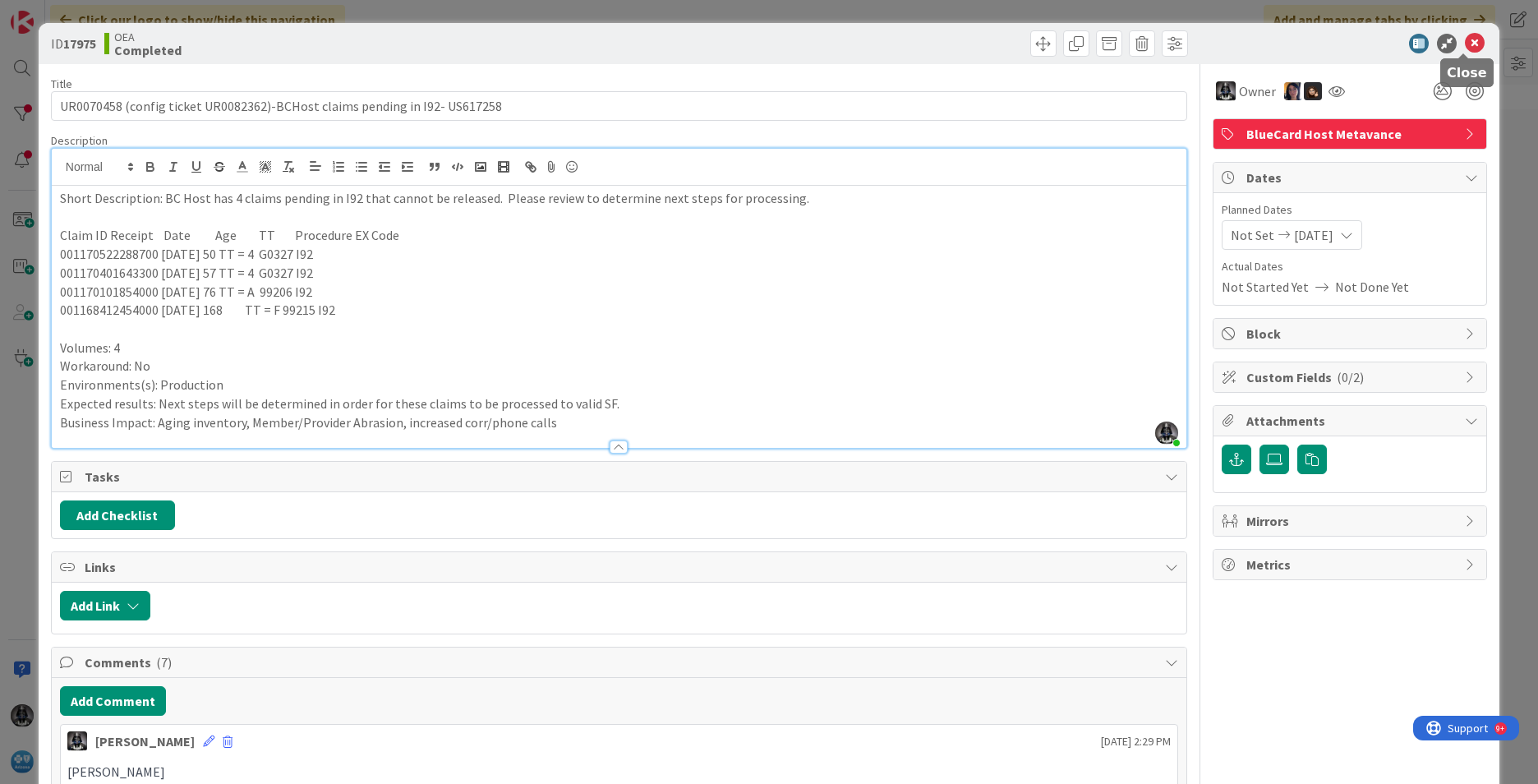
click at [1217, 39] on icon at bounding box center [1474, 43] width 20 height 20
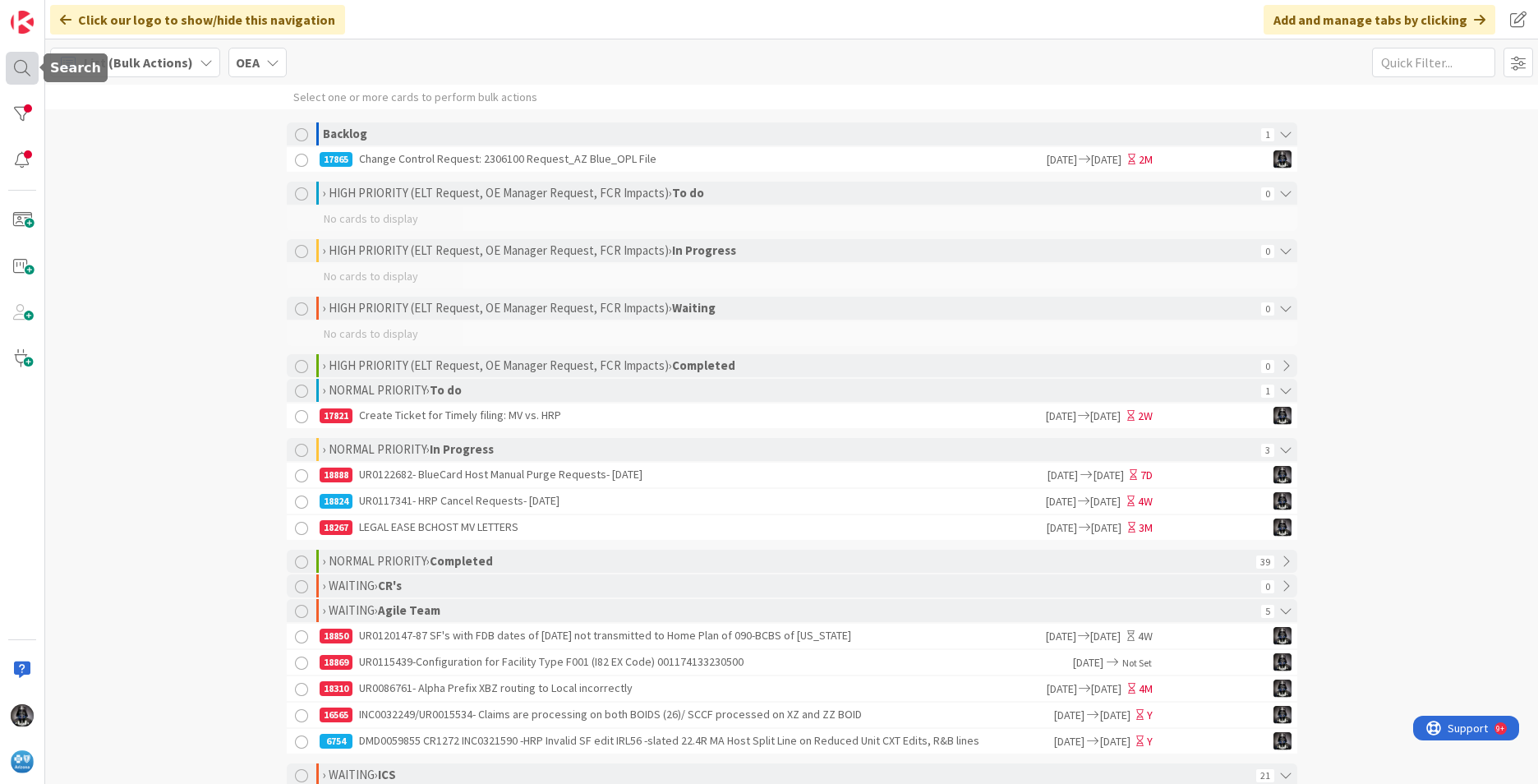
click at [24, 63] on div at bounding box center [22, 68] width 33 height 33
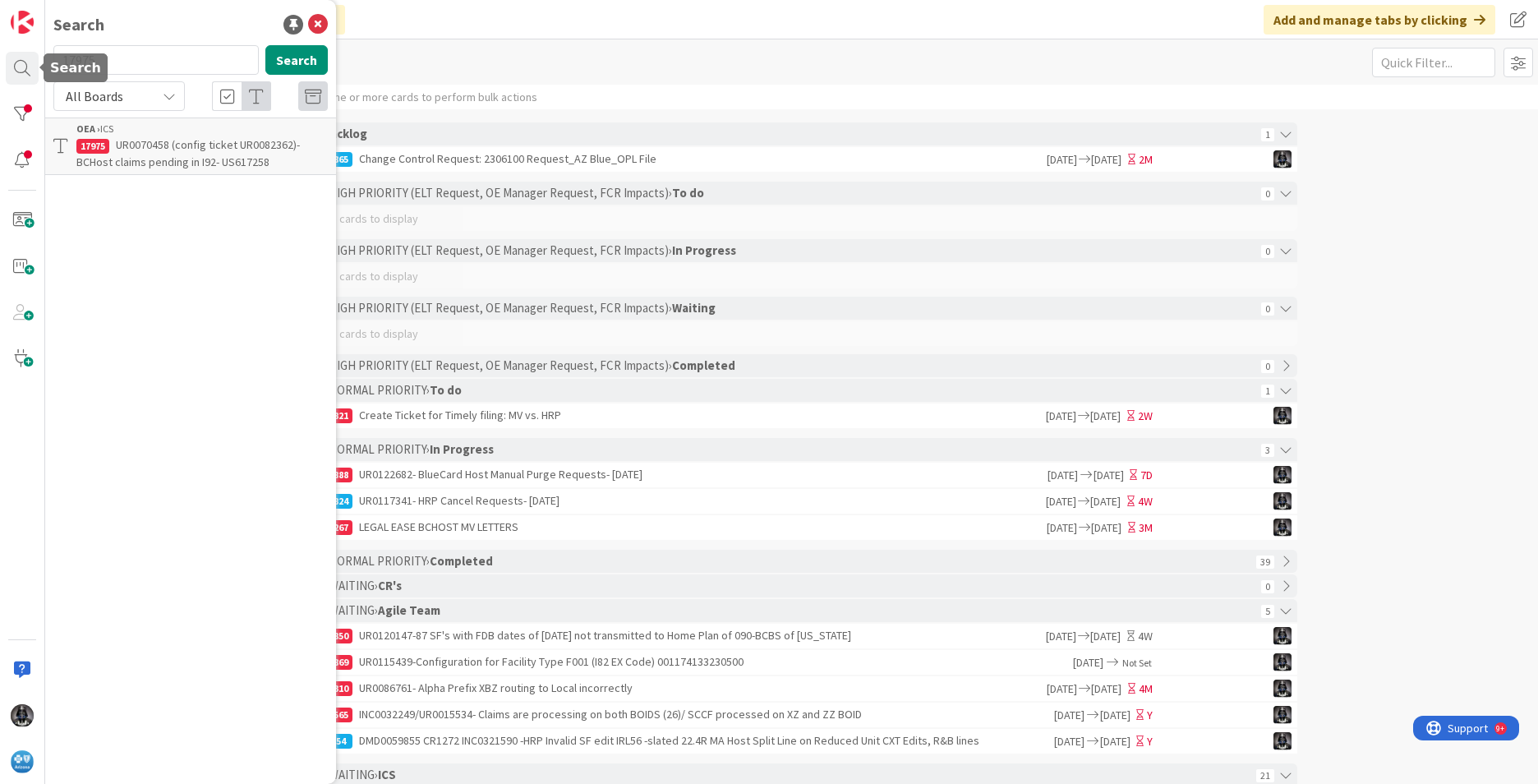
drag, startPoint x: 116, startPoint y: 62, endPoint x: -5, endPoint y: 55, distance: 121.2
click at [0, 55] on html "Search 17975 Search All Boards OEA › ICS 17975 UR0070458 (config ticket UR00823…" at bounding box center [769, 392] width 1538 height 784
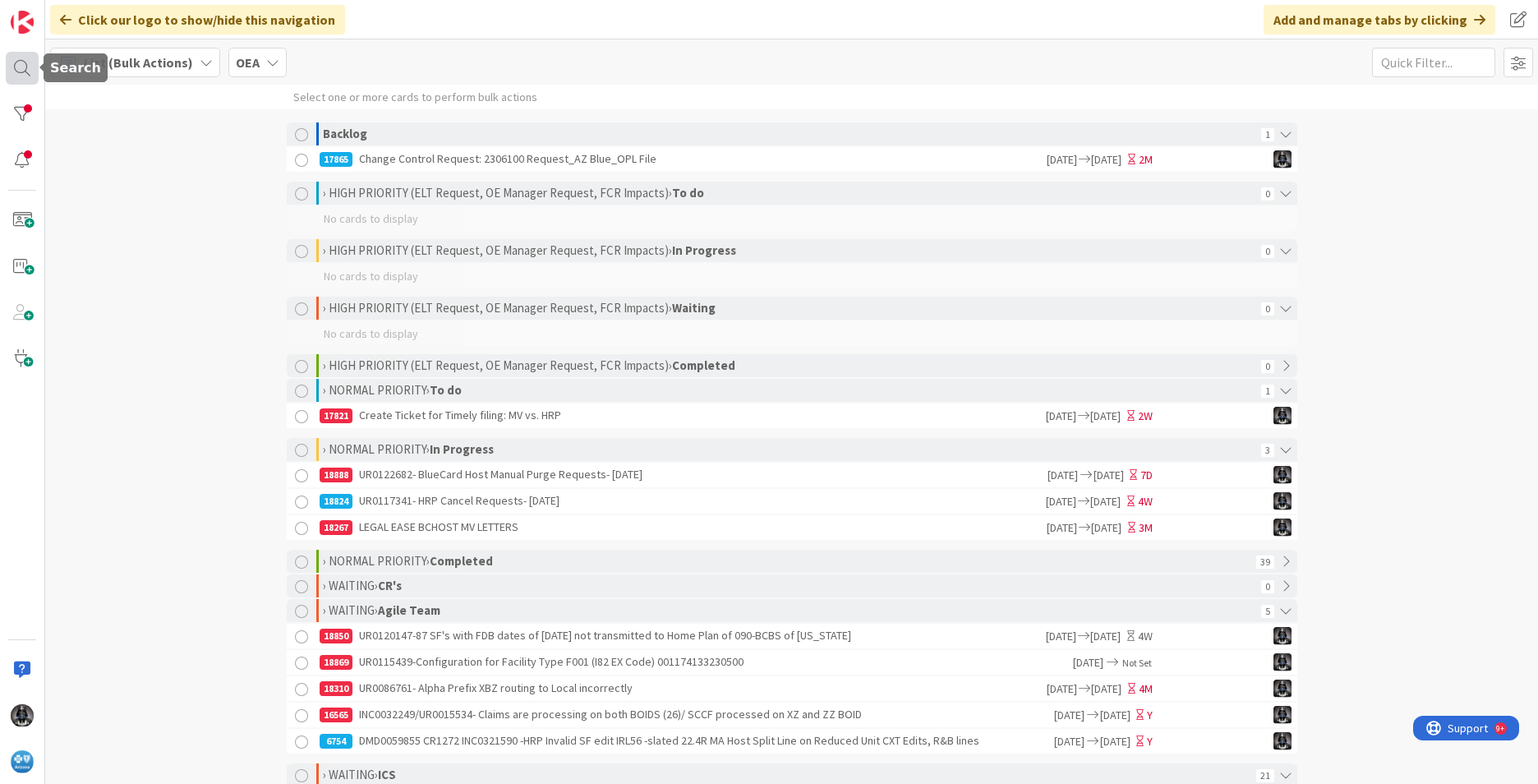
click at [17, 65] on div at bounding box center [22, 68] width 33 height 33
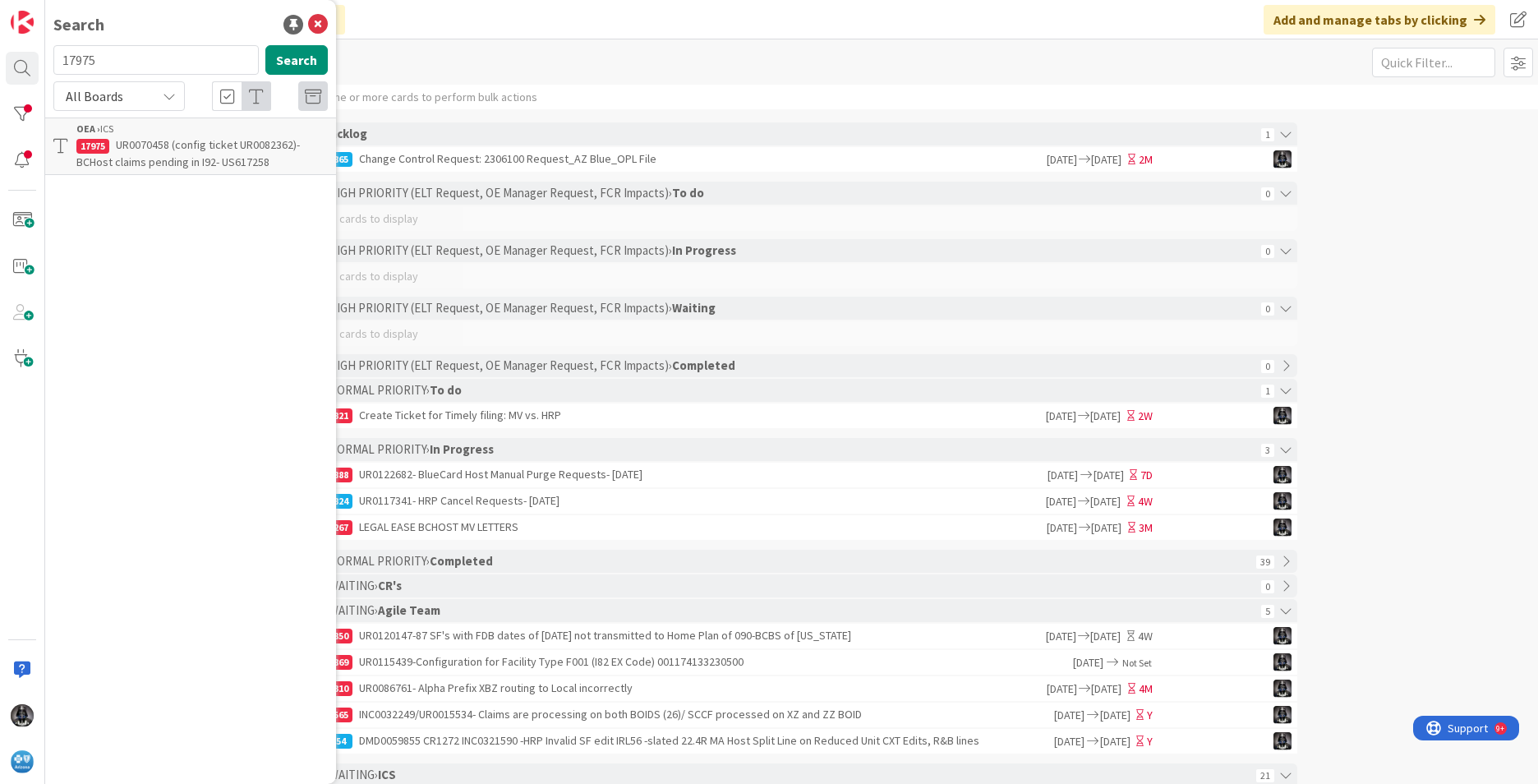
click at [133, 61] on input "17975" at bounding box center [156, 60] width 205 height 30
type input "1"
type input "ur0079118"
click at [183, 155] on span "-YRMC EAST/ NPI [US_HEALTHCARE_NPI] not applying "Lessor Of" logic for BlueCard…" at bounding box center [190, 170] width 230 height 67
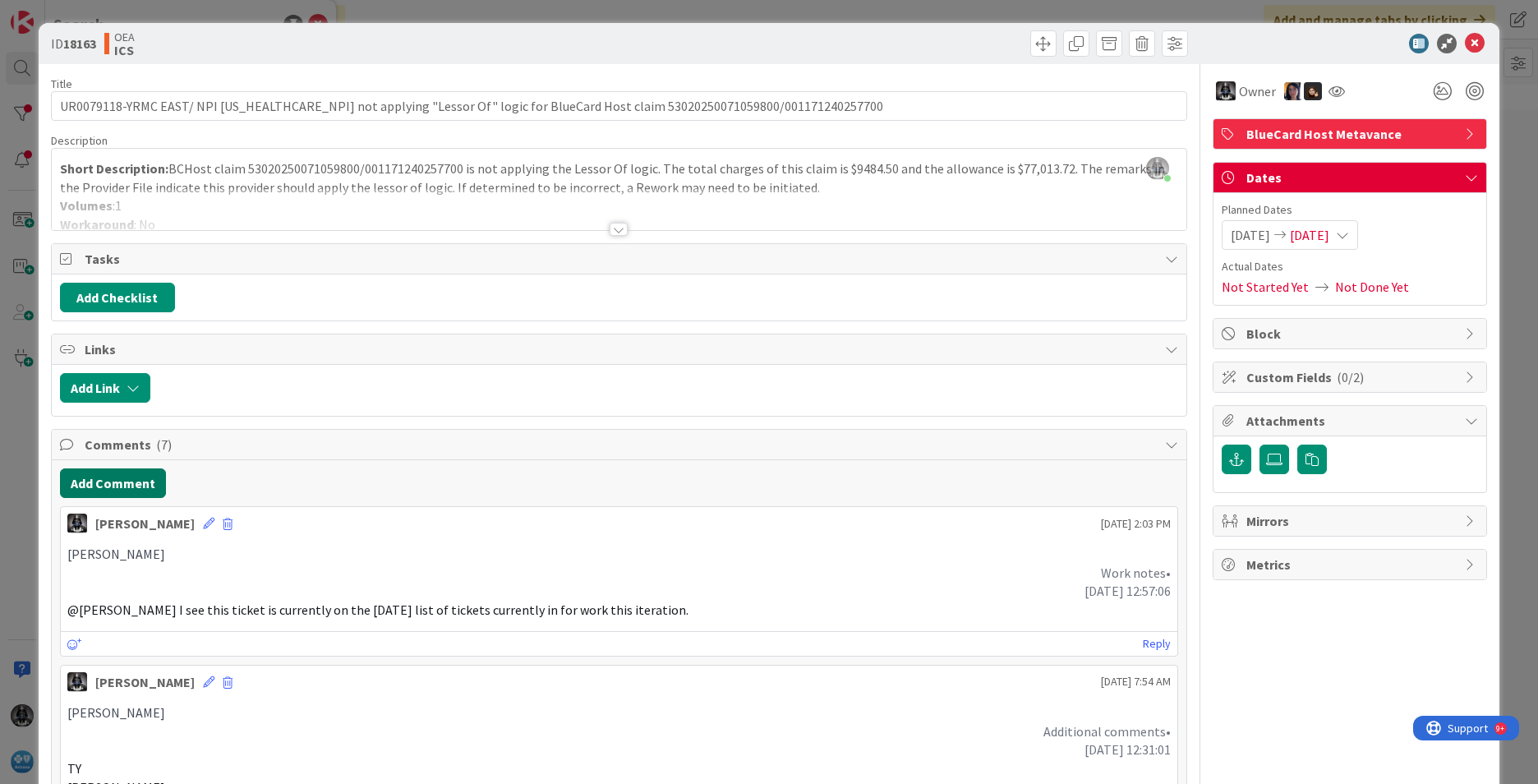
click at [127, 485] on button "Add Comment" at bounding box center [113, 483] width 106 height 30
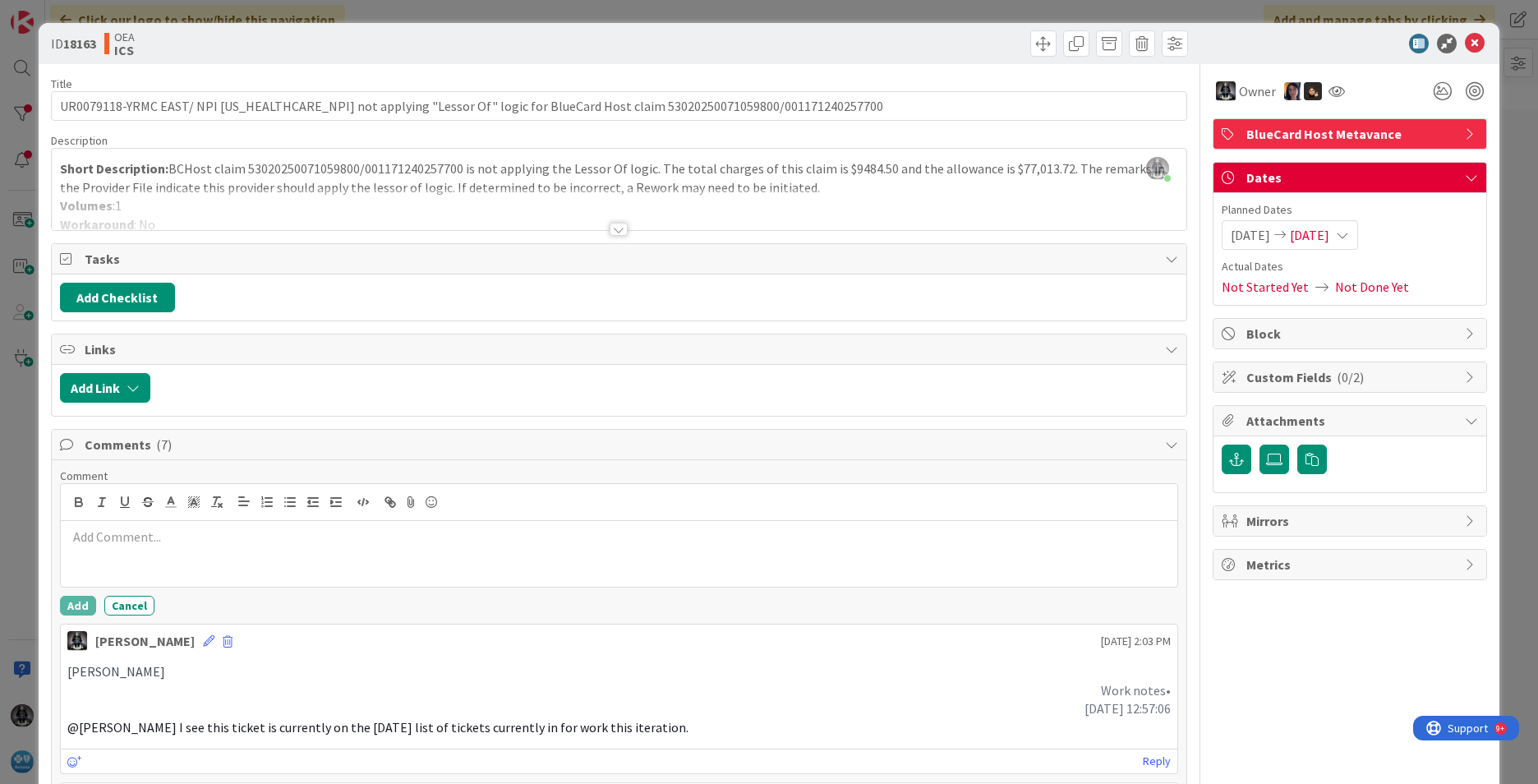
click at [98, 541] on p at bounding box center [619, 536] width 1104 height 19
drag, startPoint x: 139, startPoint y: 540, endPoint x: 90, endPoint y: 537, distance: 49.1
click at [90, 537] on p at bounding box center [619, 536] width 1104 height 19
click at [165, 541] on p at bounding box center [619, 536] width 1104 height 19
drag, startPoint x: 115, startPoint y: 541, endPoint x: 1263, endPoint y: 458, distance: 1151.0
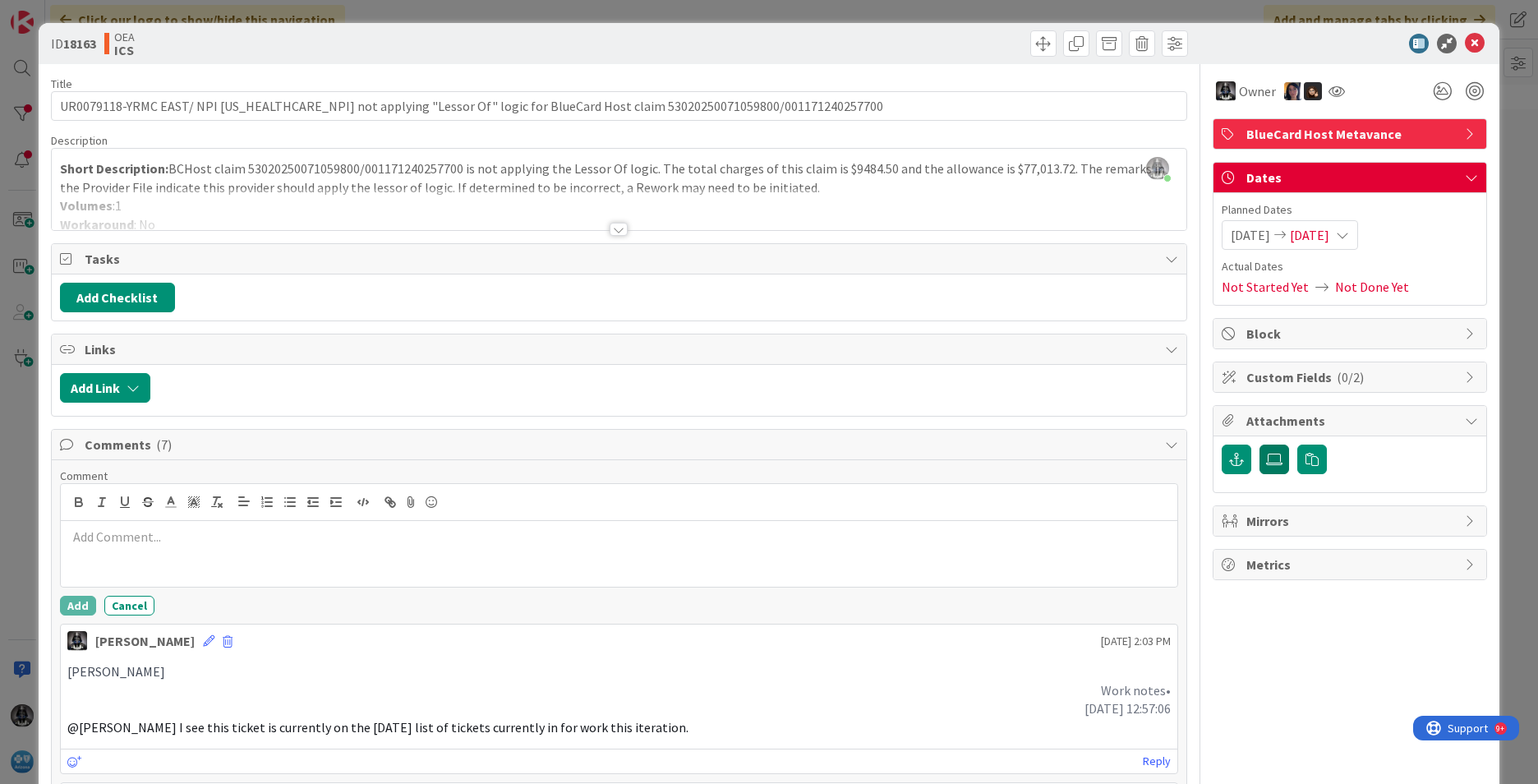
click at [1217, 458] on icon at bounding box center [1274, 460] width 17 height 13
click at [1217, 445] on input "file" at bounding box center [1259, 445] width 0 height 0
click at [1171, 43] on span at bounding box center [1175, 43] width 26 height 26
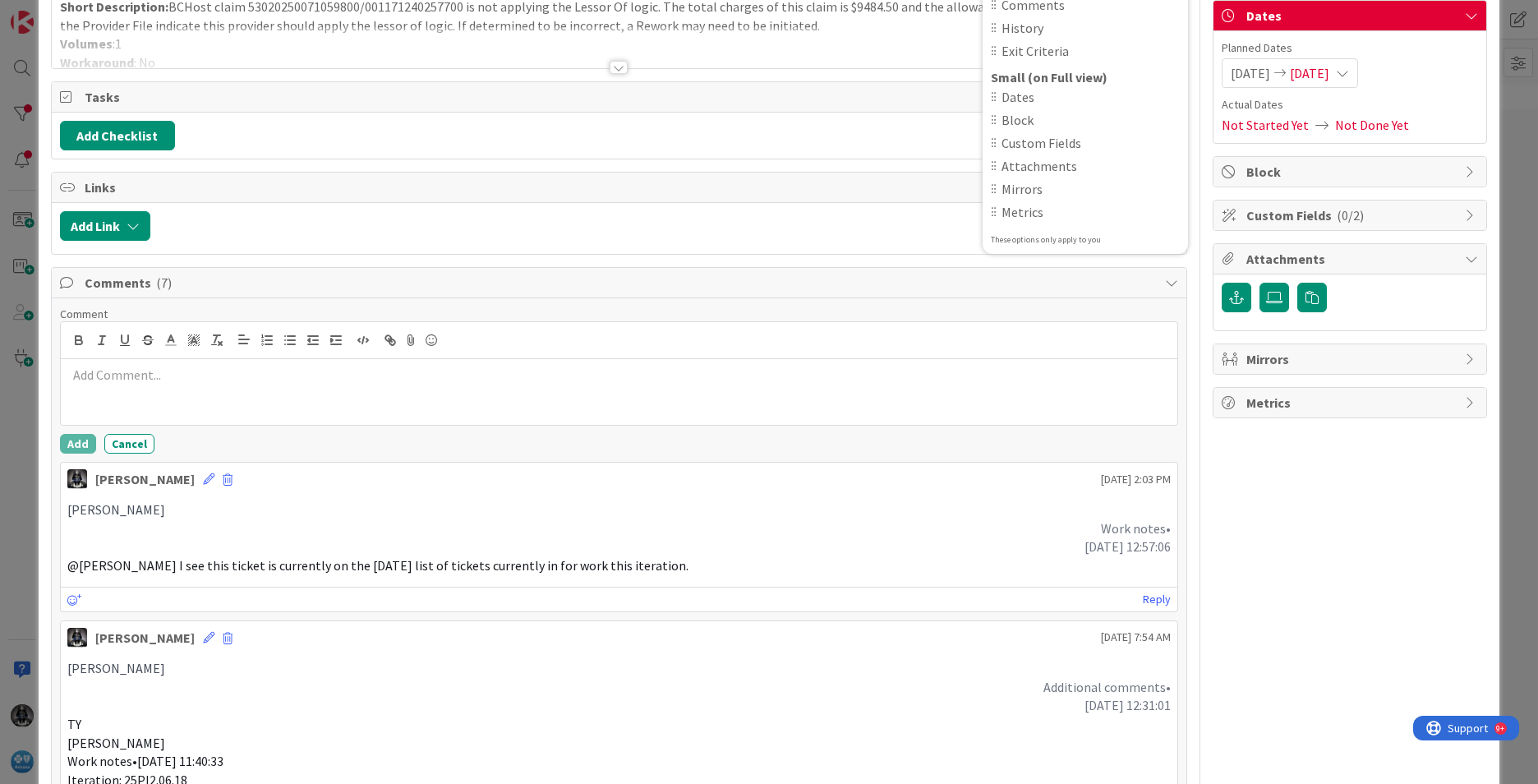
scroll to position [164, 0]
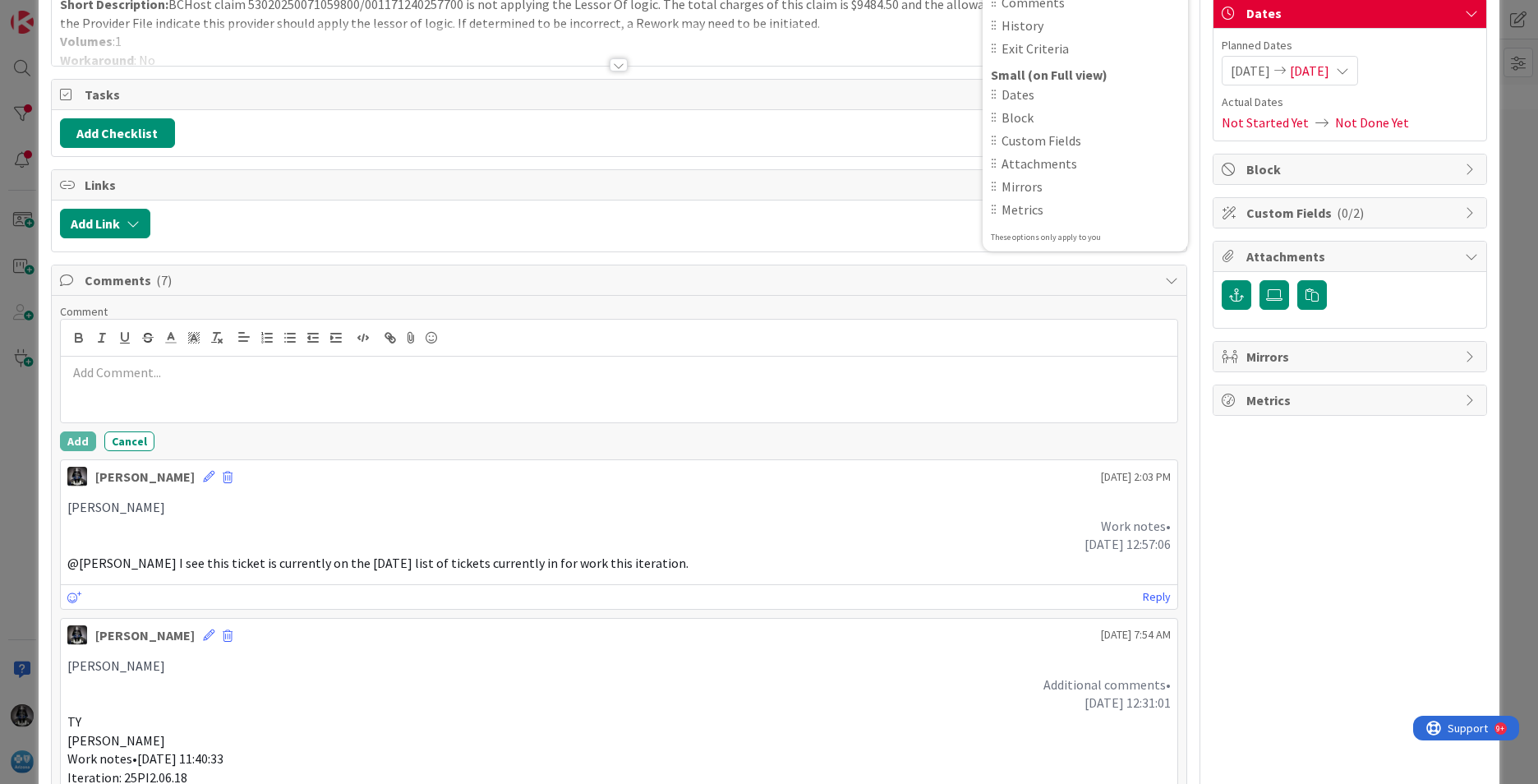
click at [661, 486] on div "[PERSON_NAME] [DATE] 2:03 PM" at bounding box center [619, 474] width 1117 height 26
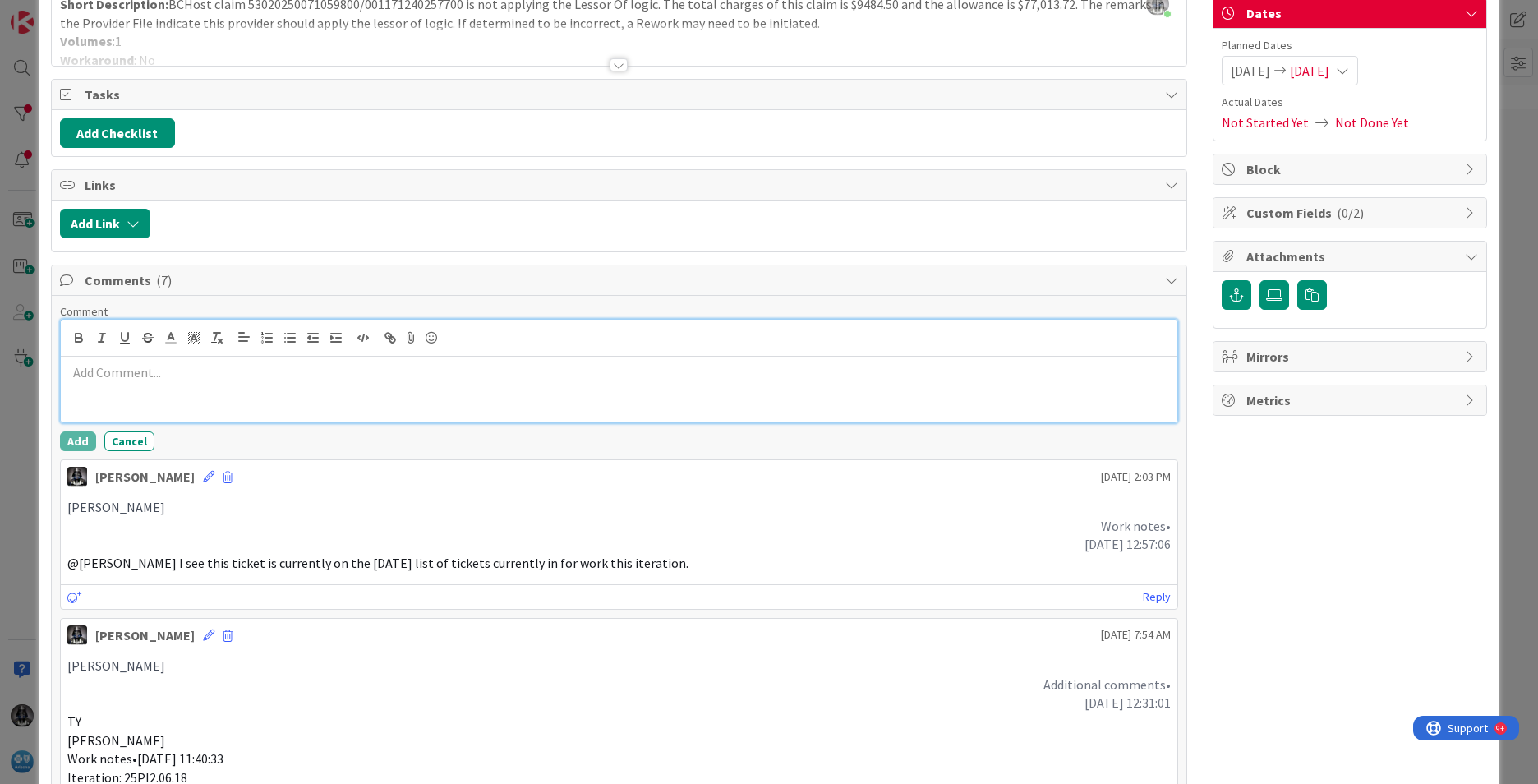
click at [120, 382] on div at bounding box center [619, 389] width 1117 height 66
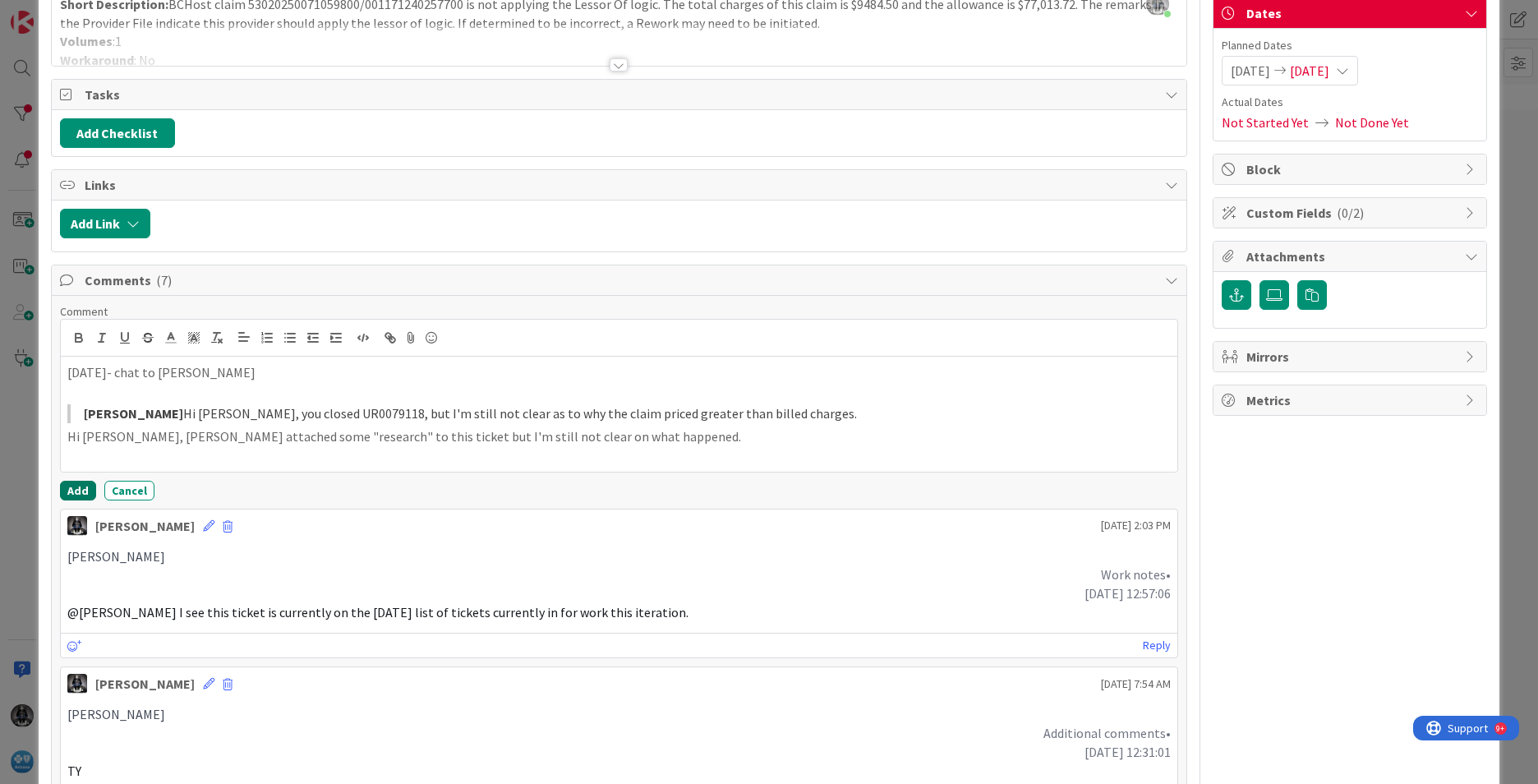
click at [86, 491] on button "Add" at bounding box center [78, 490] width 37 height 20
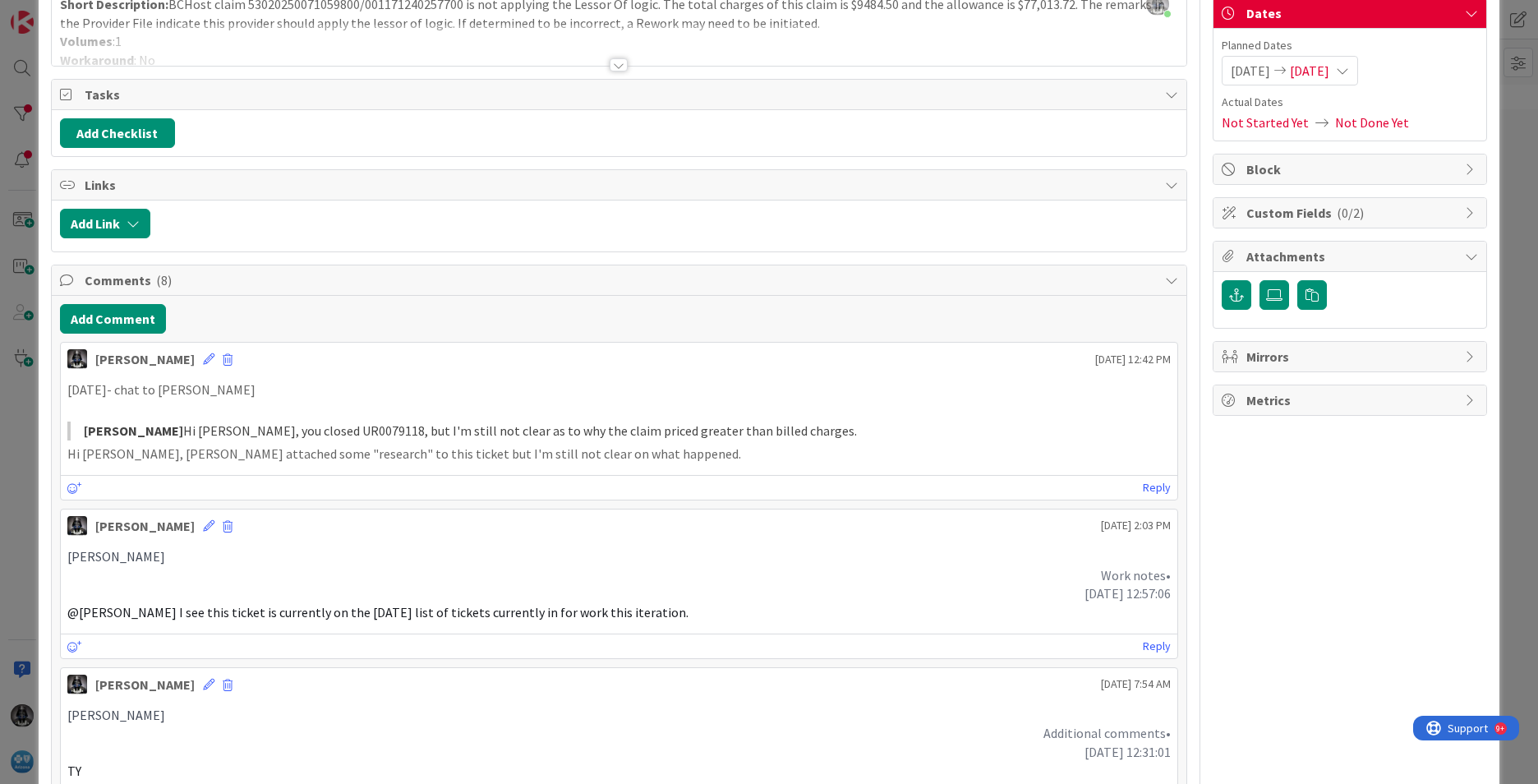
click at [1217, 68] on span "[DATE]" at bounding box center [1310, 70] width 39 height 20
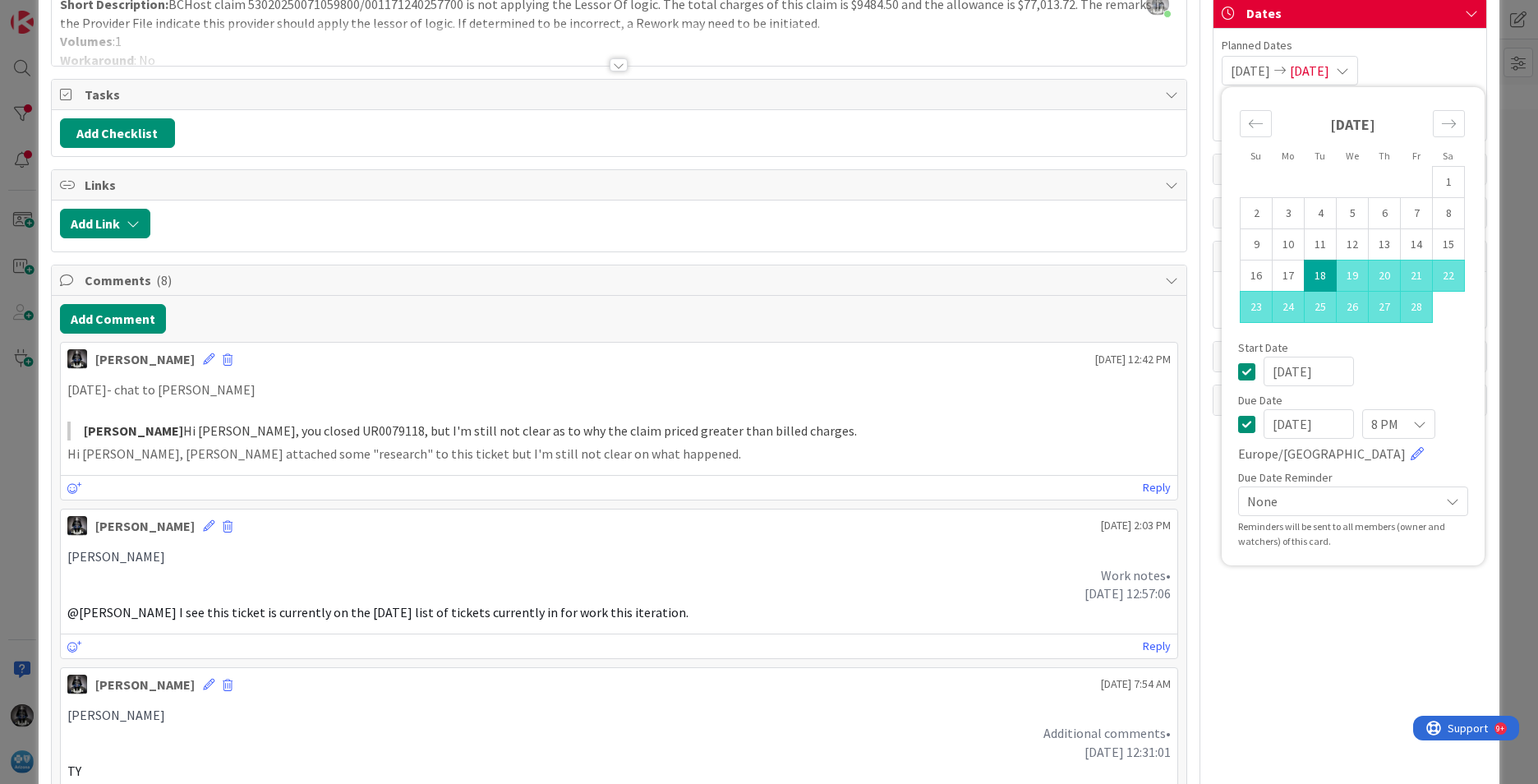
drag, startPoint x: 1326, startPoint y: 421, endPoint x: 1198, endPoint y: 413, distance: 128.2
click at [1198, 413] on div "Title 124 / 128 UR0079118-YRMC EAST/ NPI [US_HEALTHCARE_NPI] not applying "Less…" at bounding box center [768, 799] width 1436 height 1800
type input "[DATE]"
click at [1217, 374] on div "[DATE]" at bounding box center [1352, 371] width 230 height 30
click at [1038, 423] on blockquote "[PERSON_NAME] Hi [PERSON_NAME], you closed UR0079118, but I'm still not clear a…" at bounding box center [619, 430] width 1104 height 19
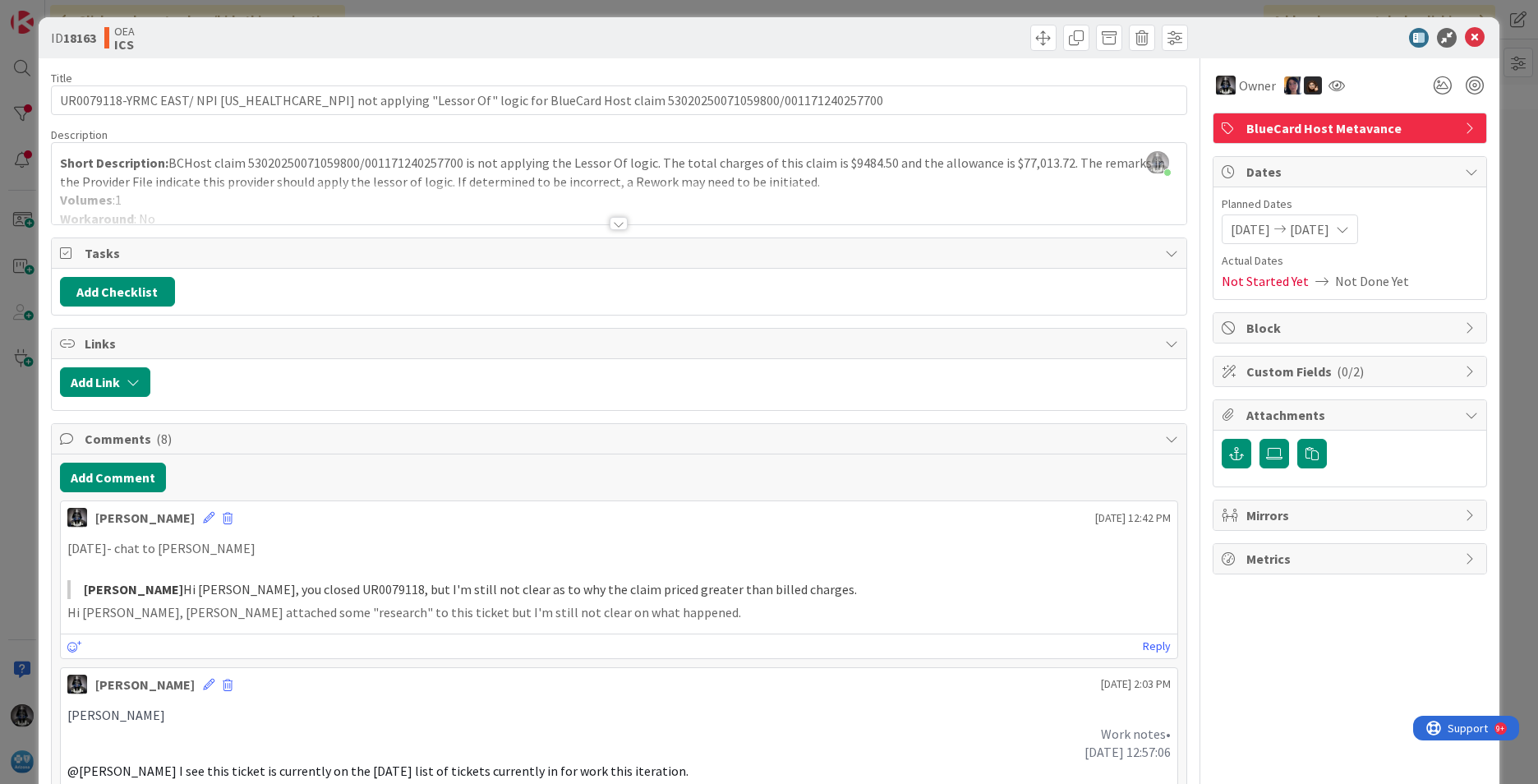
scroll to position [0, 0]
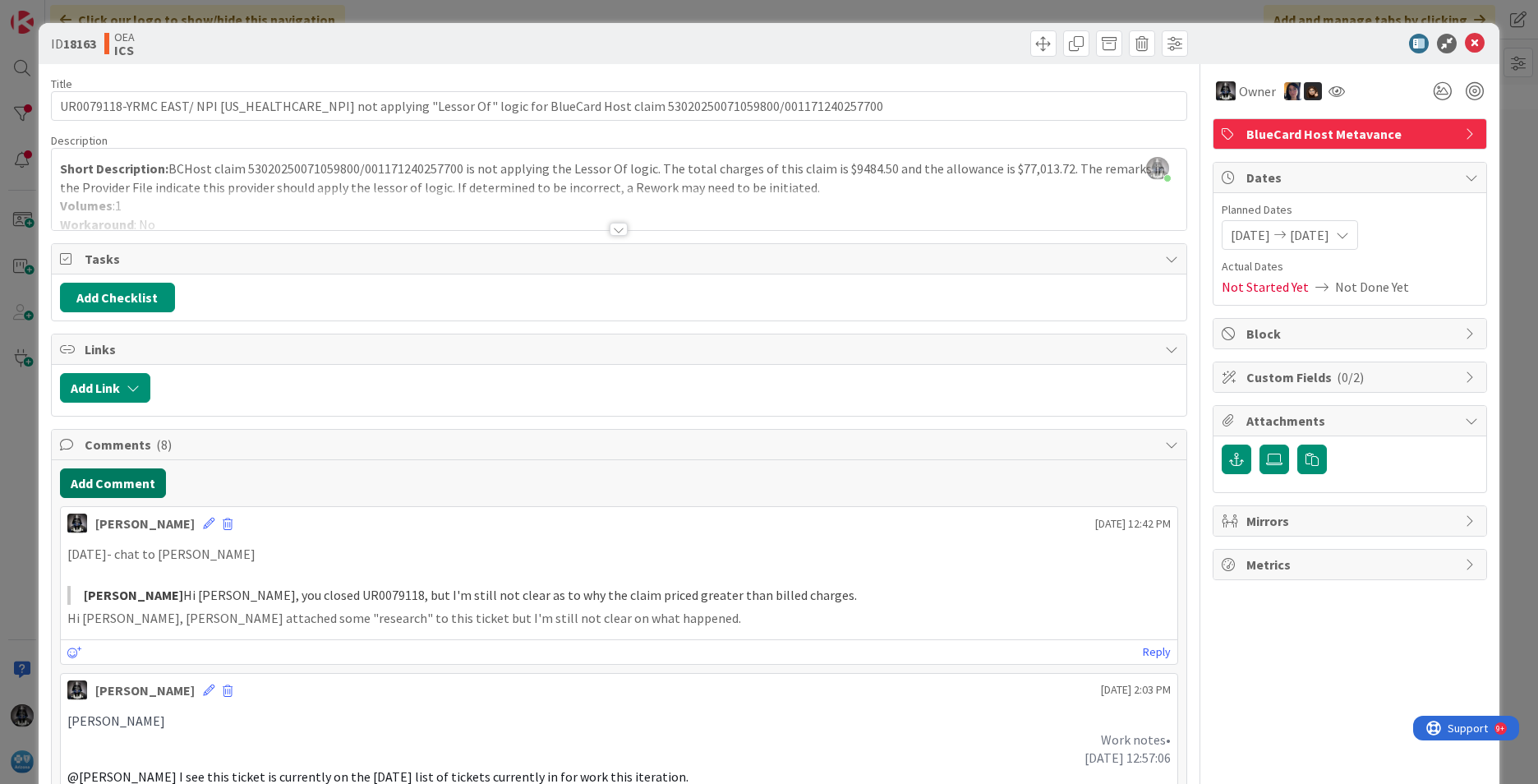
click at [98, 481] on button "Add Comment" at bounding box center [113, 483] width 106 height 30
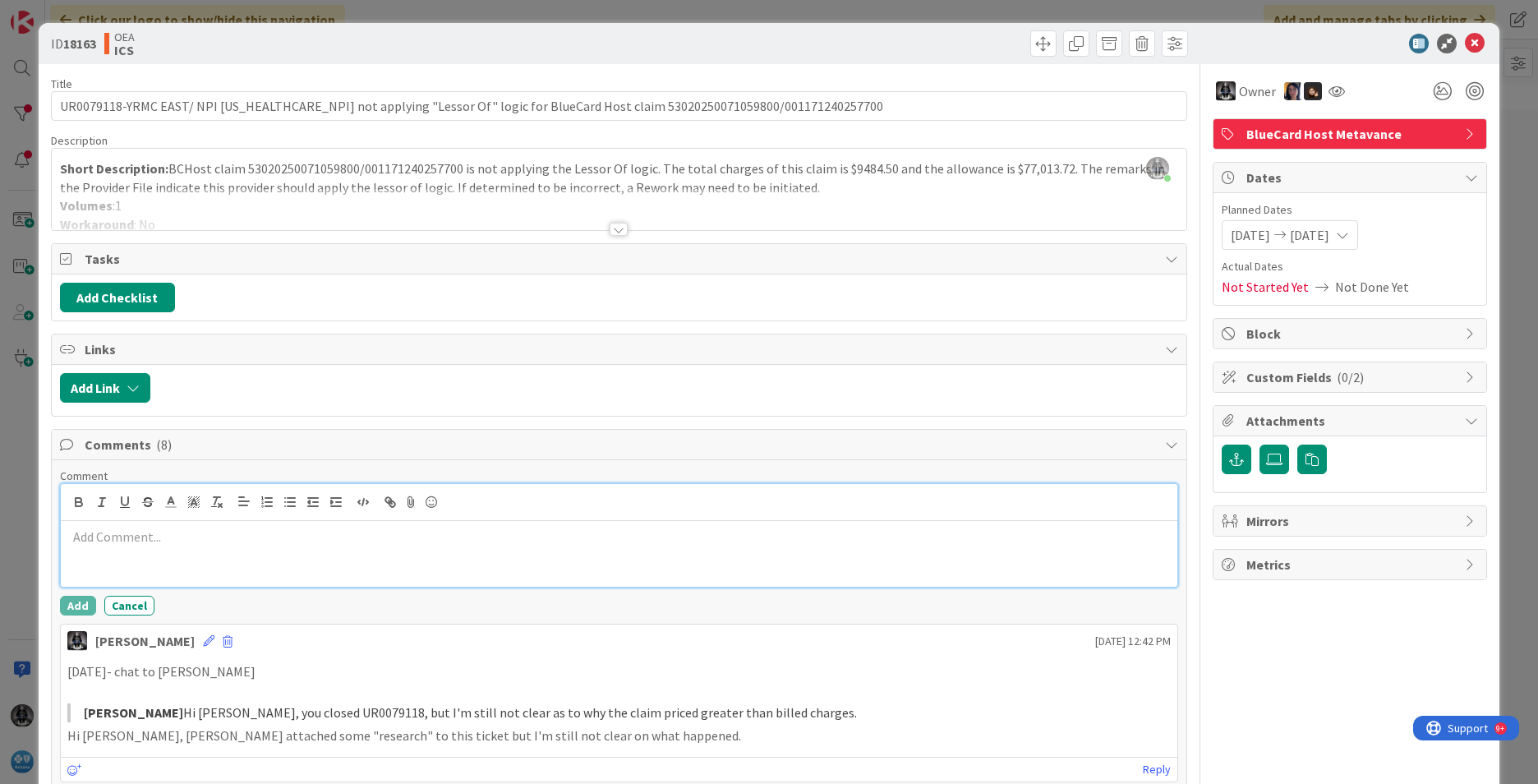
click at [99, 532] on p at bounding box center [619, 536] width 1104 height 19
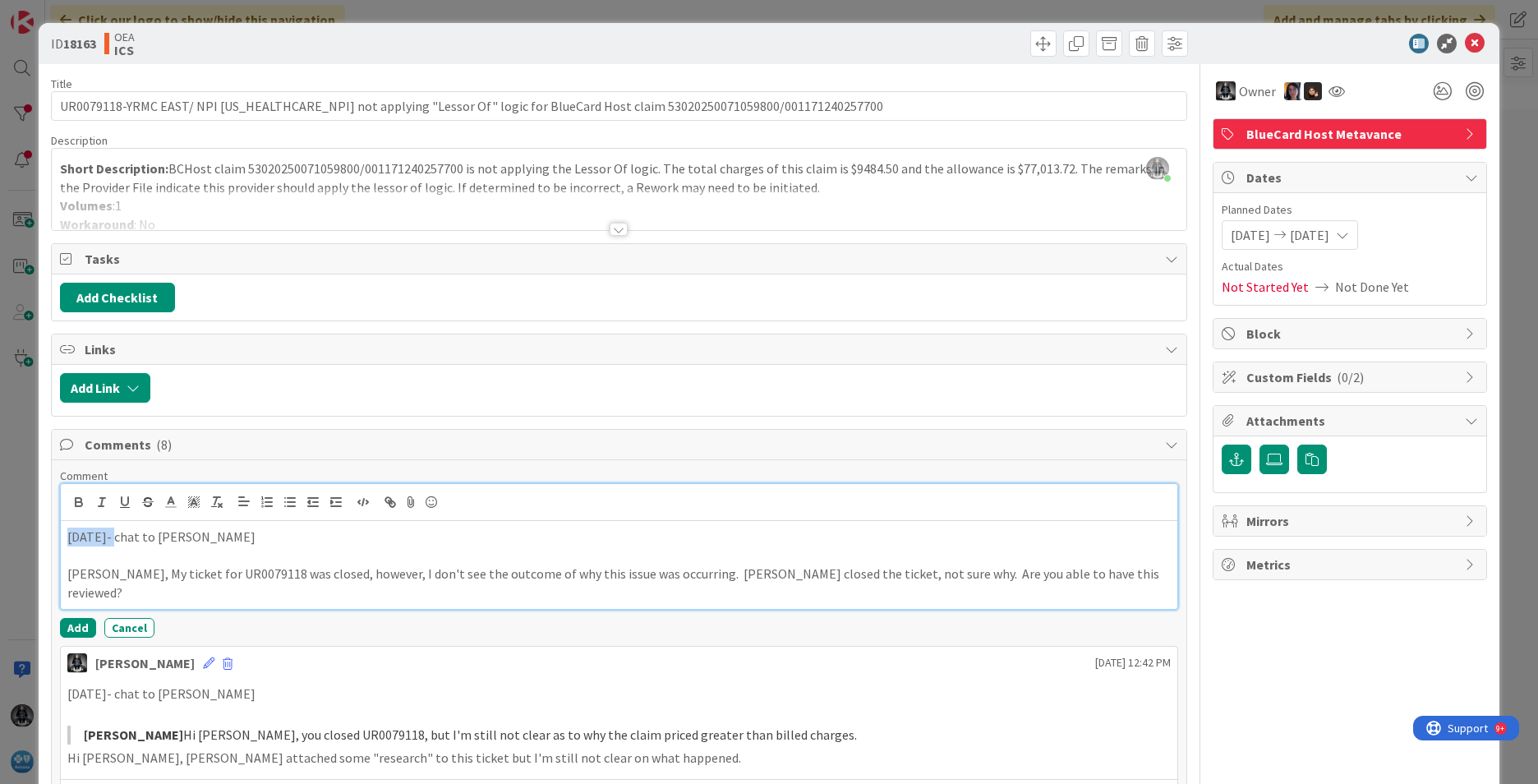
drag, startPoint x: 115, startPoint y: 535, endPoint x: 43, endPoint y: 535, distance: 72.0
click at [78, 498] on icon "button" at bounding box center [79, 500] width 6 height 4
click at [80, 618] on button "Add" at bounding box center [78, 627] width 37 height 20
